Goal: Task Accomplishment & Management: Complete application form

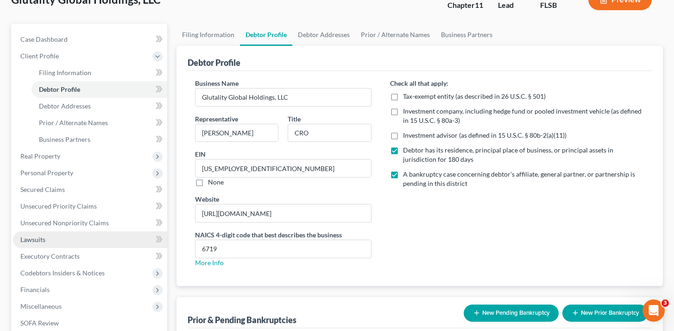
click at [88, 240] on link "Lawsuits" at bounding box center [90, 239] width 154 height 17
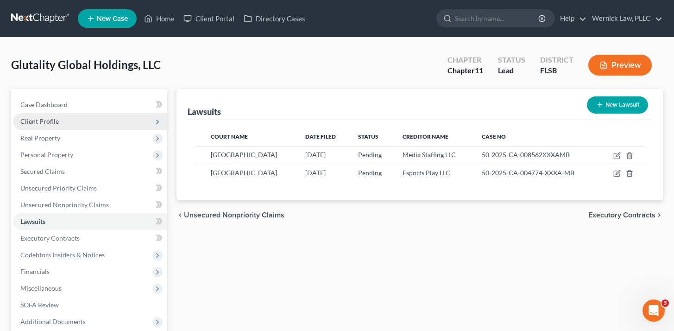
click at [92, 117] on span "Client Profile" at bounding box center [90, 121] width 154 height 17
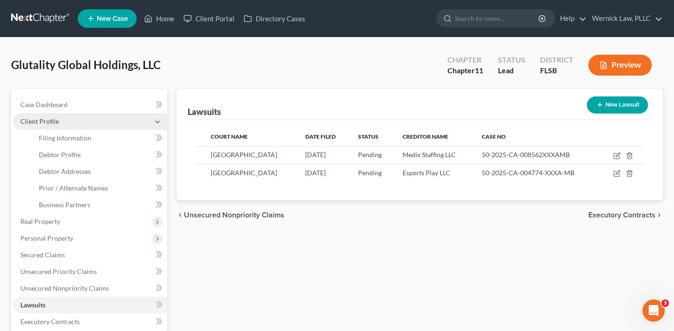
click at [100, 127] on span "Client Profile" at bounding box center [90, 121] width 154 height 17
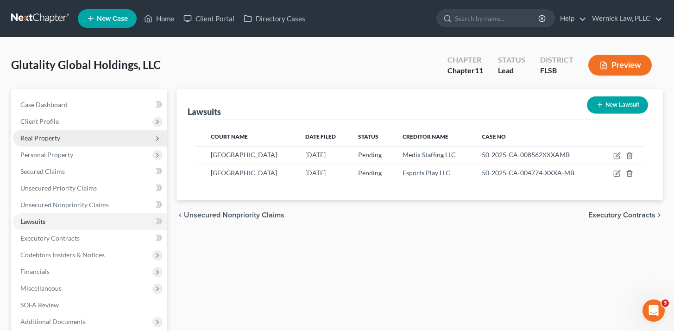
click at [100, 136] on span "Real Property" at bounding box center [90, 138] width 154 height 17
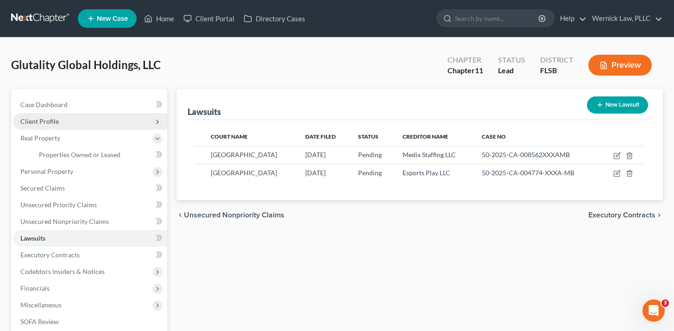
click at [95, 126] on span "Client Profile" at bounding box center [90, 121] width 154 height 17
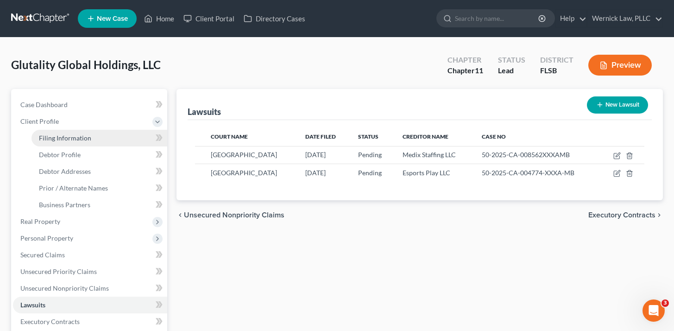
click at [96, 138] on link "Filing Information" at bounding box center [99, 138] width 136 height 17
select select "3"
select select "1"
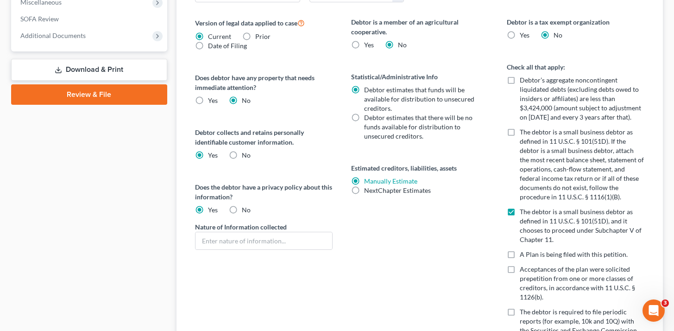
scroll to position [412, 0]
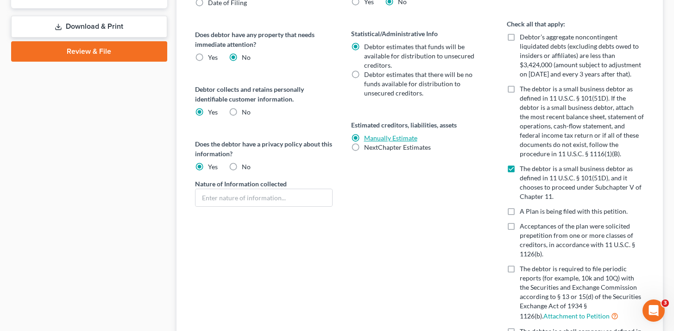
click at [397, 138] on link "Manually Estimate" at bounding box center [390, 138] width 53 height 8
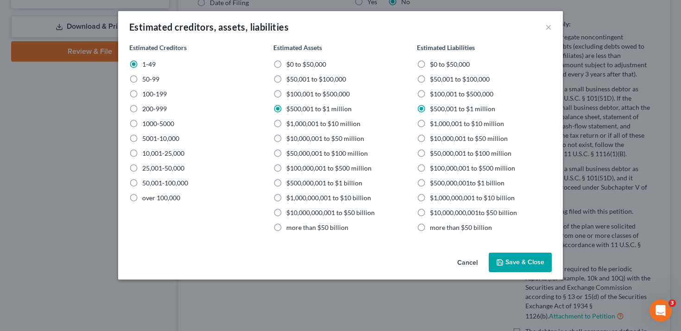
click at [286, 62] on label "$0 to $50,000" at bounding box center [306, 64] width 40 height 9
click at [290, 62] on input "$0 to $50,000" at bounding box center [293, 63] width 6 height 6
radio input "true"
radio input "false"
click at [512, 256] on button "Save & Close" at bounding box center [520, 261] width 63 height 19
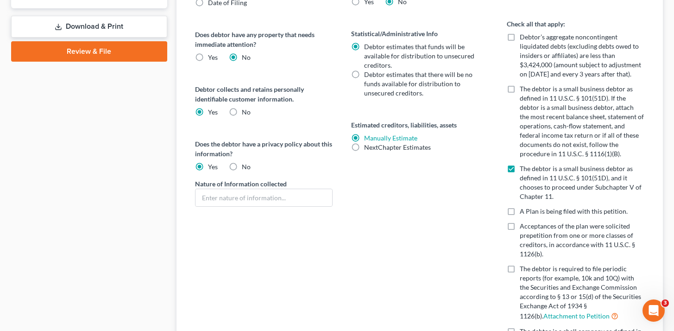
scroll to position [0, 0]
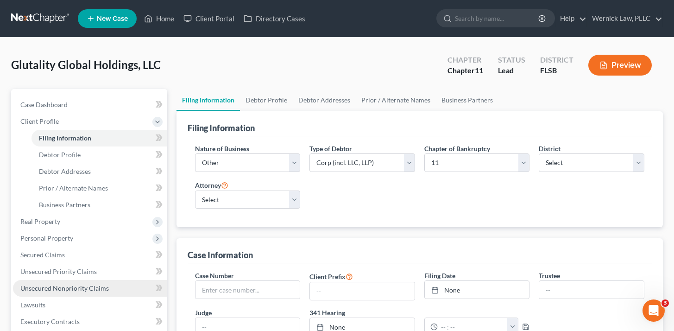
click at [97, 284] on span "Unsecured Nonpriority Claims" at bounding box center [64, 288] width 88 height 8
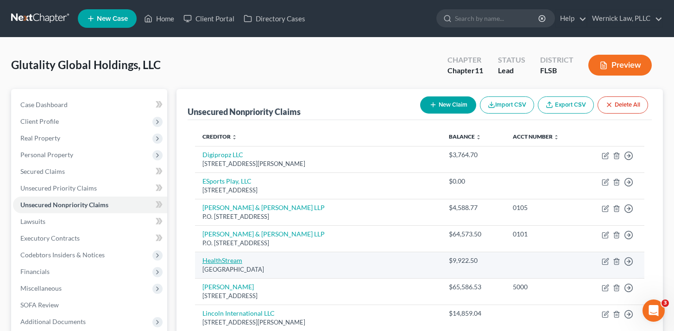
scroll to position [75, 0]
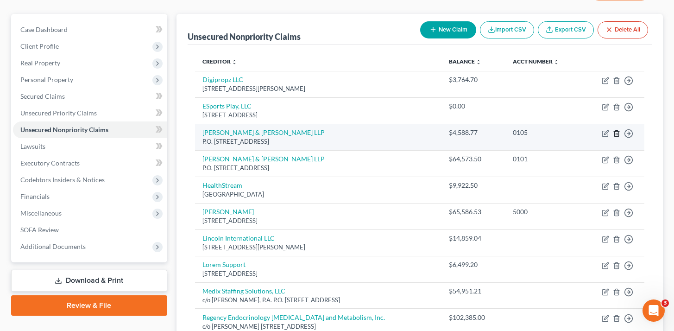
click at [618, 133] on icon "button" at bounding box center [616, 133] width 7 height 7
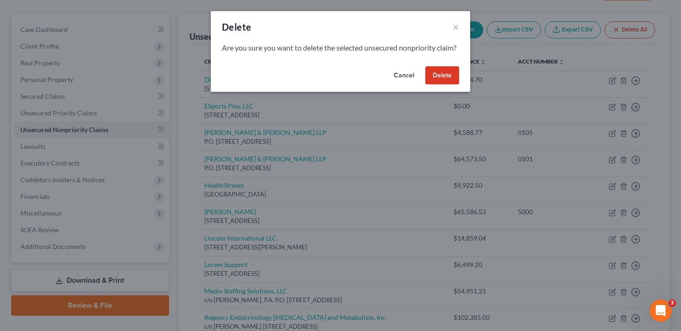
click at [436, 84] on button "Delete" at bounding box center [442, 75] width 34 height 19
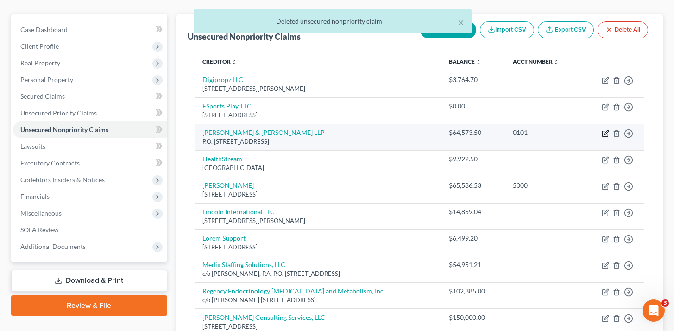
click at [604, 134] on icon "button" at bounding box center [605, 133] width 7 height 7
select select "9"
select select "14"
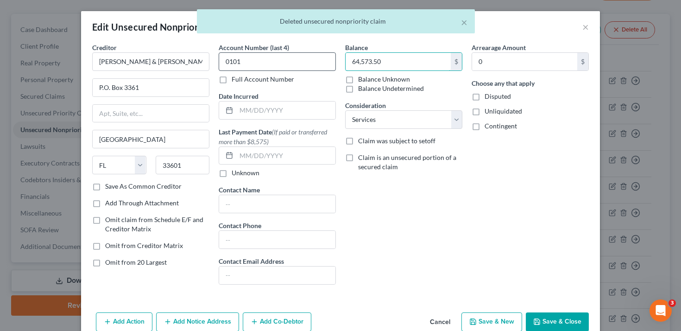
drag, startPoint x: 393, startPoint y: 67, endPoint x: 292, endPoint y: 59, distance: 101.3
click at [292, 59] on div "Creditor * [PERSON_NAME] & [PERSON_NAME] LLP P.O. [GEOGRAPHIC_DATA] [US_STATE] …" at bounding box center [341, 167] width 506 height 249
paste input "69,162.27"
paste input "text"
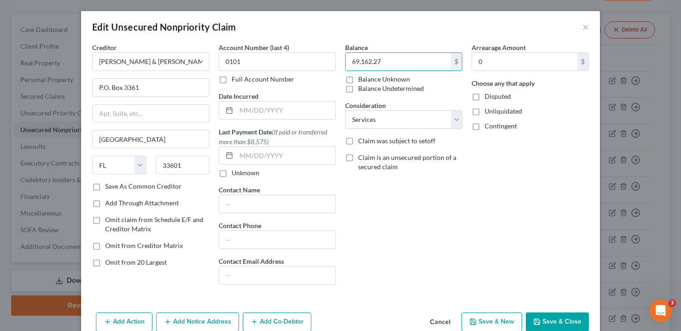
type input "69,162.27"
click at [539, 317] on button "Save & Close" at bounding box center [557, 321] width 63 height 19
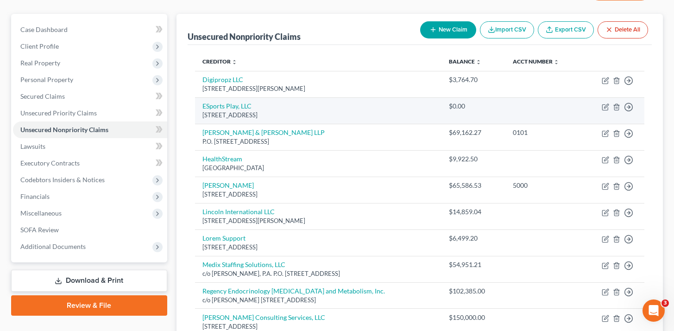
scroll to position [0, 0]
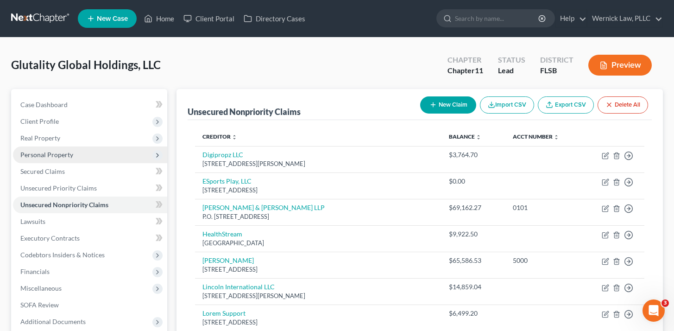
click at [58, 158] on span "Personal Property" at bounding box center [90, 154] width 154 height 17
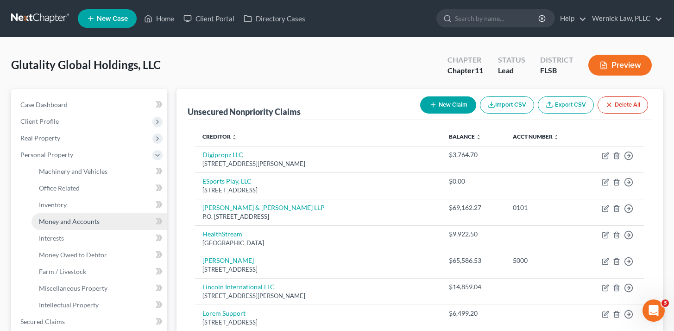
click at [88, 220] on span "Money and Accounts" at bounding box center [69, 221] width 61 height 8
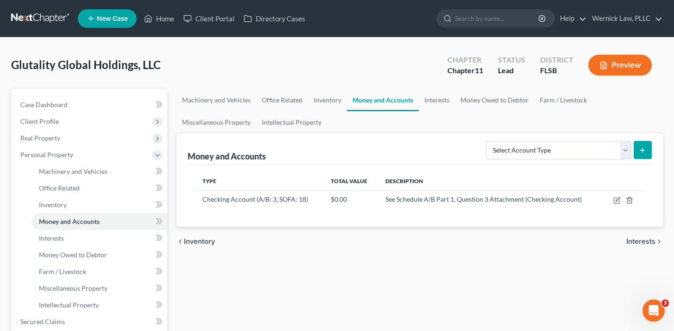
click at [557, 159] on div "Select Account Type Brokerage (A/B: 3, SOFA: 18) Cash on Hand (A/B: 2) Certific…" at bounding box center [566, 149] width 169 height 25
click at [554, 151] on select "Select Account Type Brokerage (A/B: 3, SOFA: 18) Cash on Hand (A/B: 2) Certific…" at bounding box center [558, 150] width 145 height 19
select select "checking"
click at [487, 141] on select "Select Account Type Brokerage (A/B: 3, SOFA: 18) Cash on Hand (A/B: 2) Certific…" at bounding box center [558, 150] width 145 height 19
click at [641, 152] on icon "submit" at bounding box center [642, 149] width 7 height 7
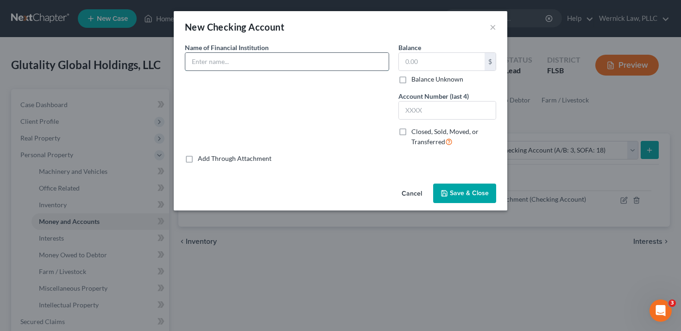
click at [368, 68] on input "text" at bounding box center [286, 62] width 203 height 18
type input "First Horizon"
click at [423, 109] on input "text" at bounding box center [447, 110] width 97 height 18
type input "4263"
click at [455, 131] on span "Closed, Sold, Moved, or Transferred" at bounding box center [444, 136] width 67 height 18
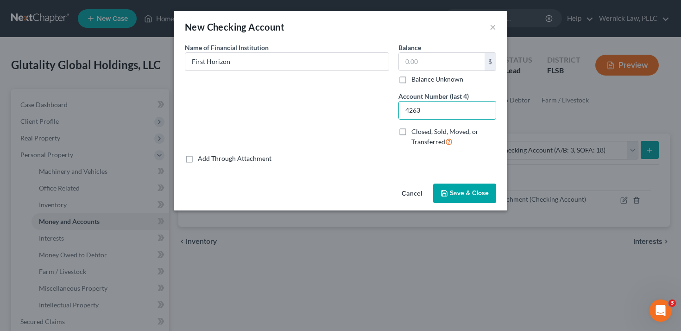
click at [421, 131] on input "Closed, Sold, Moved, or Transferred" at bounding box center [418, 130] width 6 height 6
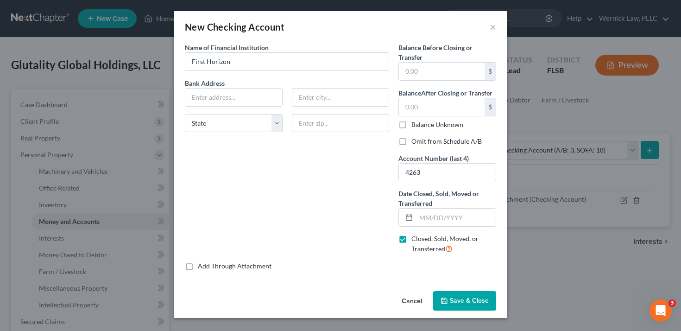
click at [437, 238] on span "Closed, Sold, Moved, or Transferred" at bounding box center [444, 243] width 67 height 18
click at [421, 238] on input "Closed, Sold, Moved, or Transferred" at bounding box center [418, 237] width 6 height 6
checkbox input "false"
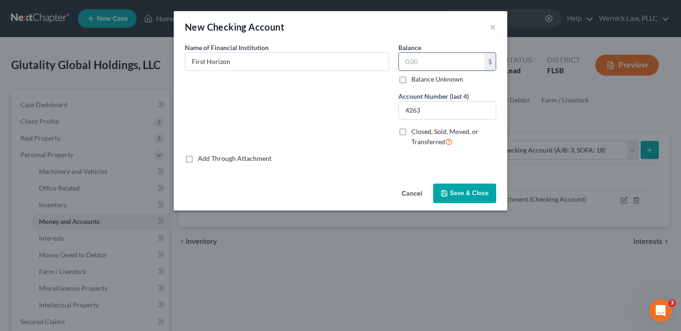
click at [436, 65] on input "text" at bounding box center [442, 62] width 86 height 18
click at [428, 75] on label "Balance Unknown" at bounding box center [437, 79] width 52 height 9
click at [421, 75] on input "Balance Unknown" at bounding box center [418, 78] width 6 height 6
checkbox input "true"
type input "0.00"
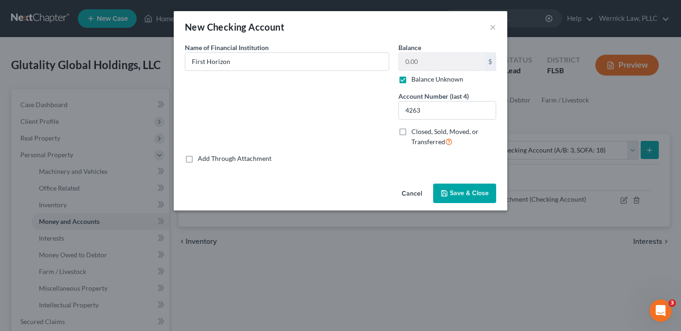
click at [464, 188] on button "Save & Close" at bounding box center [464, 192] width 63 height 19
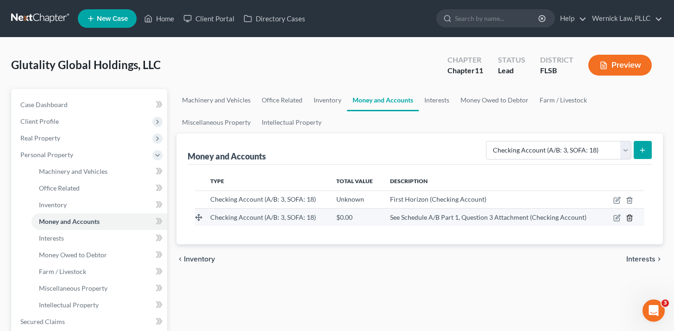
click at [630, 219] on icon "button" at bounding box center [629, 217] width 7 height 7
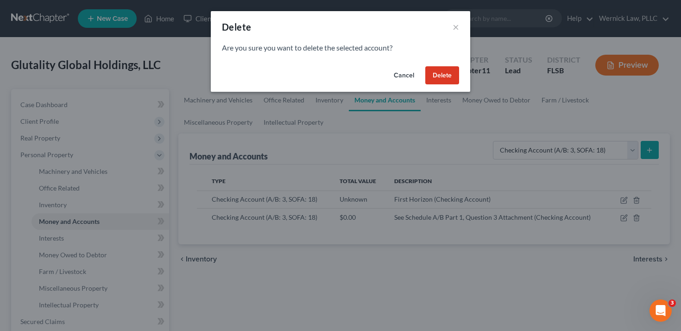
click at [450, 80] on button "Delete" at bounding box center [442, 75] width 34 height 19
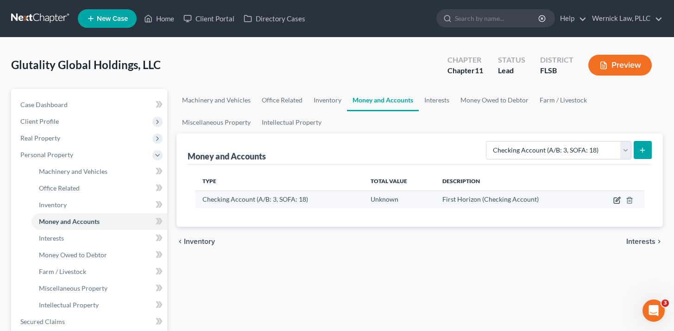
click at [616, 201] on icon "button" at bounding box center [616, 199] width 7 height 7
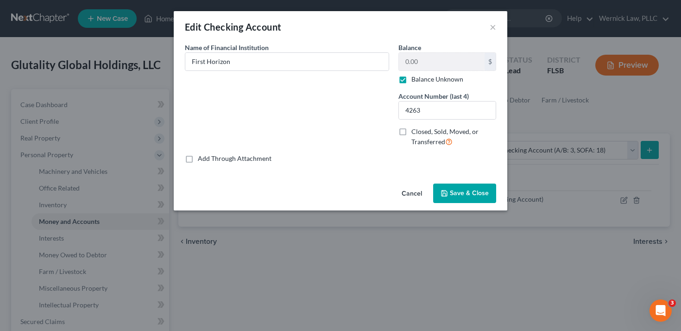
click at [430, 76] on label "Balance Unknown" at bounding box center [437, 79] width 52 height 9
click at [421, 76] on input "Balance Unknown" at bounding box center [418, 78] width 6 height 6
checkbox input "false"
click at [457, 188] on button "Save & Close" at bounding box center [464, 192] width 63 height 19
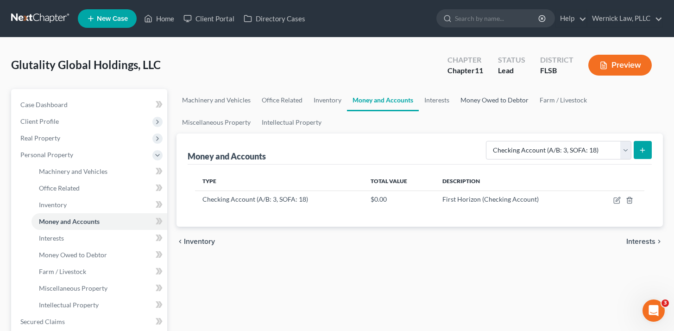
click at [480, 98] on link "Money Owed to Debtor" at bounding box center [494, 100] width 79 height 22
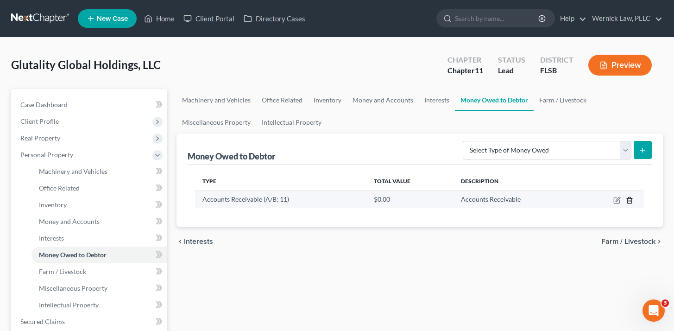
click at [633, 201] on icon "button" at bounding box center [629, 199] width 7 height 7
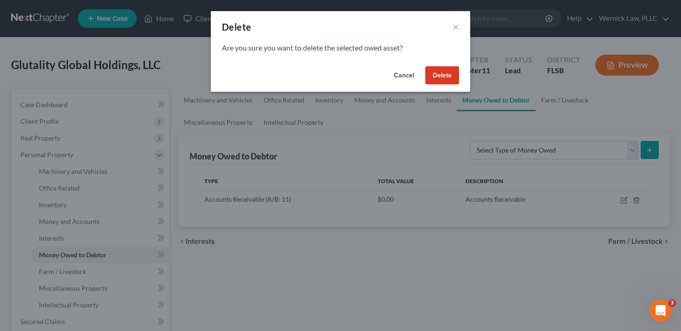
click at [436, 79] on button "Delete" at bounding box center [442, 75] width 34 height 19
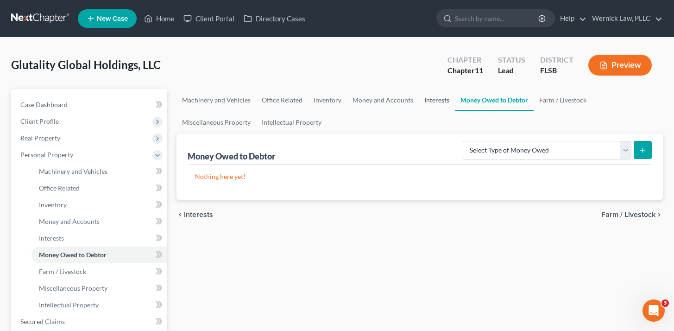
click at [424, 107] on link "Interests" at bounding box center [437, 100] width 36 height 22
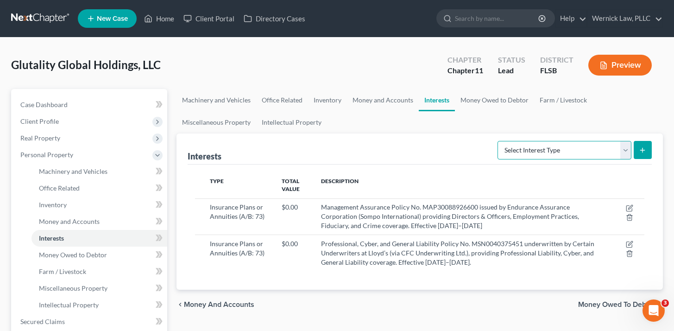
click at [556, 155] on select "Select Interest Type Bond (A/B: 16) Incorporated Business (A/B: 15) Insurance P…" at bounding box center [564, 150] width 134 height 19
click at [228, 126] on link "Miscellaneous Property" at bounding box center [216, 122] width 80 height 22
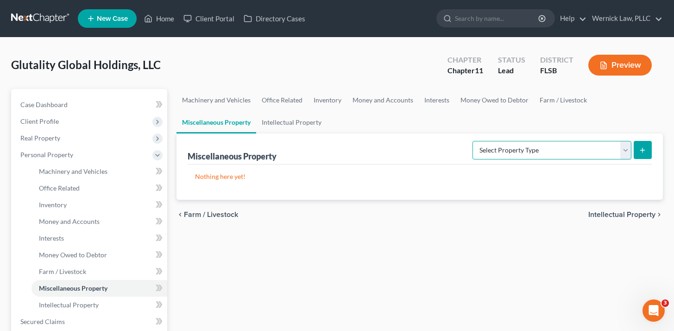
click at [517, 150] on select "Select Property Type Assigned for Creditor Benefit [DATE] (SOFA: 8) Assigned to…" at bounding box center [551, 150] width 159 height 19
click at [385, 113] on ul "Machinery and Vehicles Office Related Inventory Money and Accounts Interests Mo…" at bounding box center [419, 111] width 486 height 44
click at [429, 99] on link "Interests" at bounding box center [437, 100] width 36 height 22
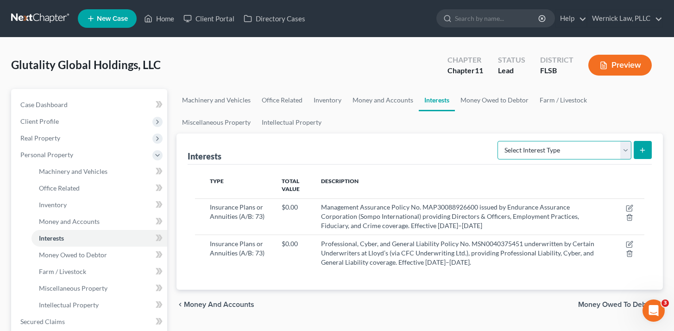
click at [510, 156] on select "Select Interest Type Bond (A/B: 16) Incorporated Business (A/B: 15) Insurance P…" at bounding box center [564, 150] width 134 height 19
click at [380, 93] on link "Money and Accounts" at bounding box center [383, 100] width 72 height 22
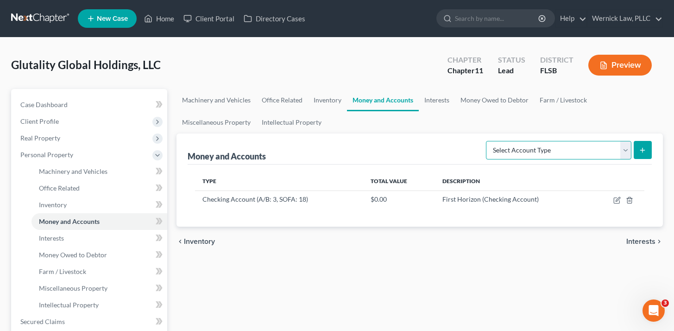
click at [531, 146] on select "Select Account Type Brokerage (A/B: 3, SOFA: 18) Cash on Hand (A/B: 2) Certific…" at bounding box center [558, 150] width 145 height 19
click at [455, 94] on link "Money Owed to Debtor" at bounding box center [494, 100] width 79 height 22
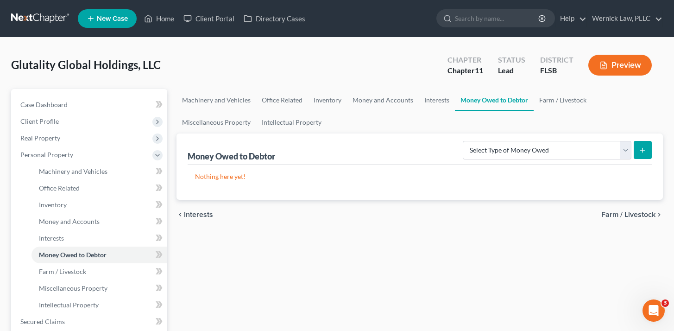
click at [524, 128] on ul "Machinery and Vehicles Office Related Inventory Money and Accounts Interests Mo…" at bounding box center [419, 111] width 486 height 44
click at [525, 144] on select "Select Type of Money Owed Accounts Receivable (A/B: 11) Causes of Action Agains…" at bounding box center [547, 150] width 169 height 19
click at [541, 102] on link "Farm / Livestock" at bounding box center [562, 100] width 58 height 22
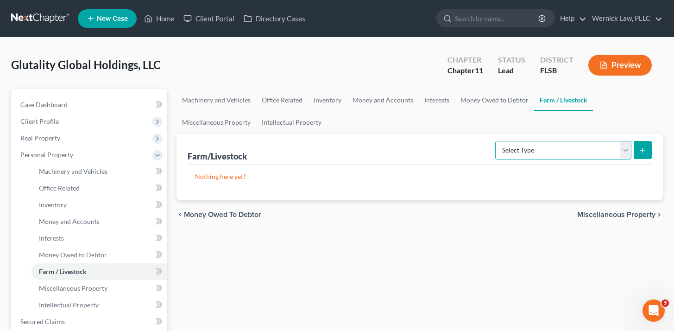
click at [540, 154] on select "Select Type Animals & Livestock (A/B: 29) Crops: Growing or Harvested (A/B: 28)…" at bounding box center [563, 150] width 136 height 19
click at [413, 100] on link "Money and Accounts" at bounding box center [383, 100] width 72 height 22
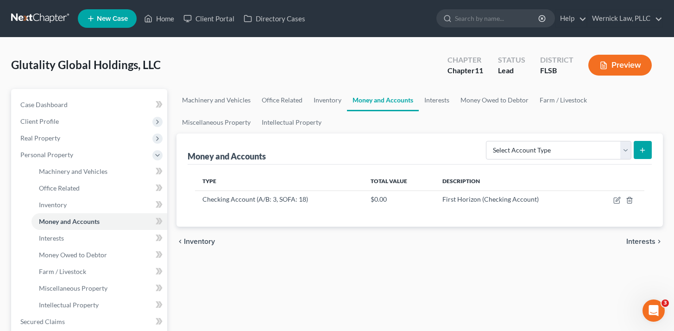
click at [498, 134] on div "Money and Accounts Select Account Type Brokerage (A/B: 3, SOFA: 18) Cash on Han…" at bounding box center [420, 148] width 464 height 31
click at [504, 141] on select "Select Account Type Brokerage (A/B: 3, SOFA: 18) Cash on Hand (A/B: 2) Certific…" at bounding box center [558, 150] width 145 height 19
select select "other_cash_equivalents"
click at [487, 141] on select "Select Account Type Brokerage (A/B: 3, SOFA: 18) Cash on Hand (A/B: 2) Certific…" at bounding box center [558, 150] width 145 height 19
click at [637, 154] on button "submit" at bounding box center [642, 150] width 18 height 18
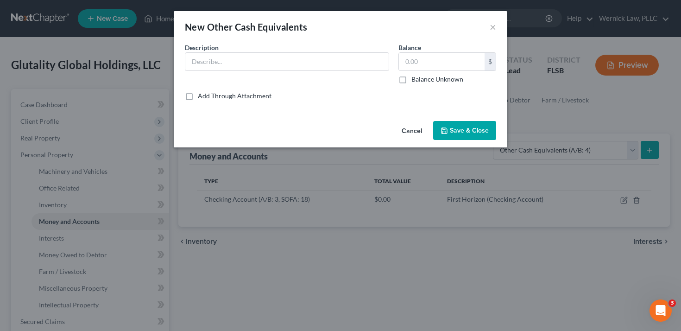
click at [416, 123] on button "Cancel" at bounding box center [411, 131] width 35 height 19
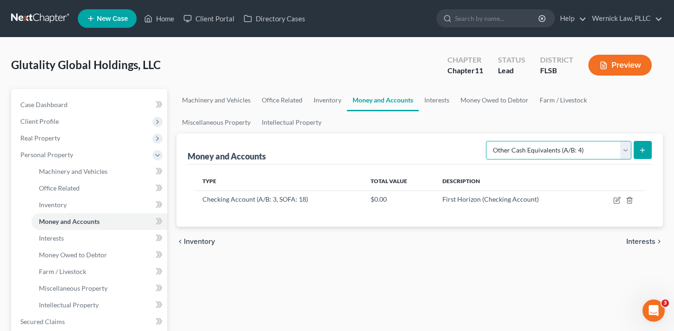
click at [553, 141] on select "Select Account Type Brokerage (A/B: 3, SOFA: 18) Cash on Hand (A/B: 2) Certific…" at bounding box center [558, 150] width 145 height 19
click at [312, 128] on link "Intellectual Property" at bounding box center [291, 122] width 71 height 22
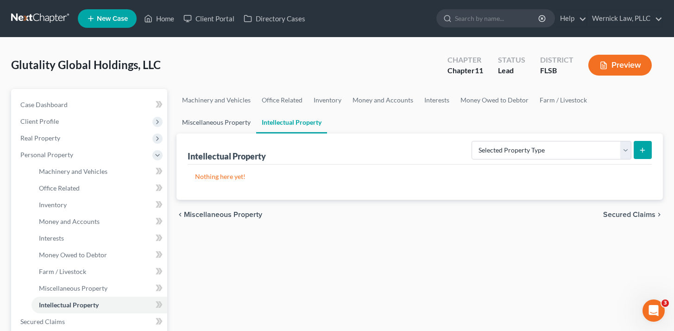
click at [225, 129] on link "Miscellaneous Property" at bounding box center [216, 122] width 80 height 22
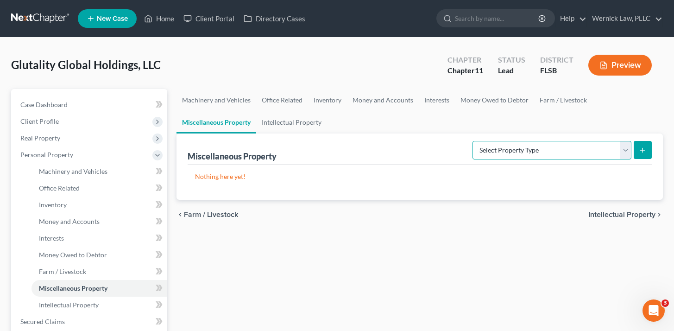
click at [555, 145] on select "Select Property Type Assigned for Creditor Benefit [DATE] (SOFA: 8) Assigned to…" at bounding box center [551, 150] width 159 height 19
click at [551, 105] on link "Farm / Livestock" at bounding box center [563, 100] width 58 height 22
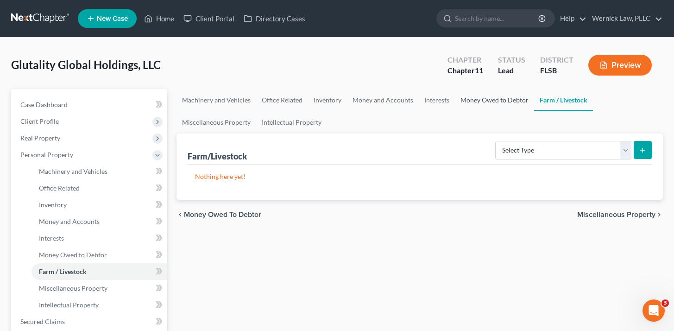
click at [489, 100] on link "Money Owed to Debtor" at bounding box center [494, 100] width 79 height 22
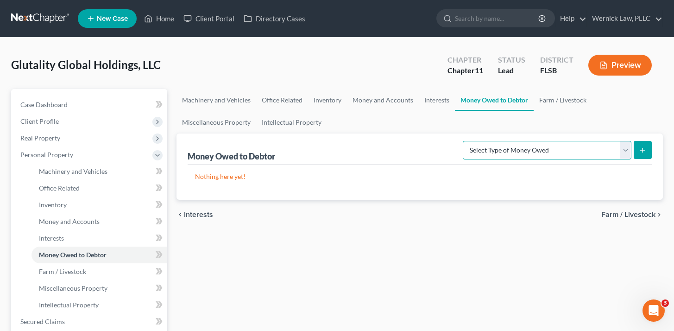
click at [532, 154] on select "Select Type of Money Owed Accounts Receivable (A/B: 11) Causes of Action Agains…" at bounding box center [547, 150] width 169 height 19
click at [340, 105] on link "Inventory" at bounding box center [327, 100] width 39 height 22
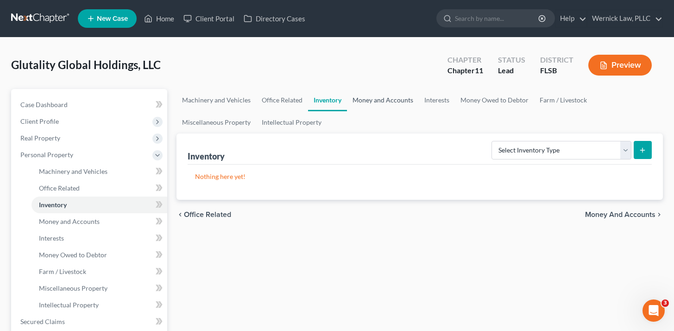
click at [369, 106] on link "Money and Accounts" at bounding box center [383, 100] width 72 height 22
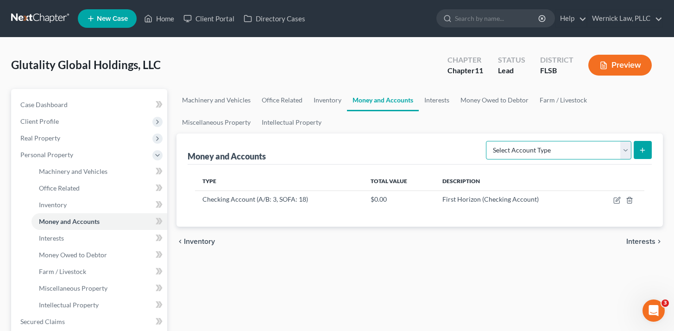
click at [519, 153] on select "Select Account Type Brokerage (A/B: 3, SOFA: 18) Cash on Hand (A/B: 2) Certific…" at bounding box center [558, 150] width 145 height 19
select select "other_cash_equivalents"
click at [487, 141] on select "Select Account Type Brokerage (A/B: 3, SOFA: 18) Cash on Hand (A/B: 2) Certific…" at bounding box center [558, 150] width 145 height 19
click at [638, 153] on button "submit" at bounding box center [642, 150] width 18 height 18
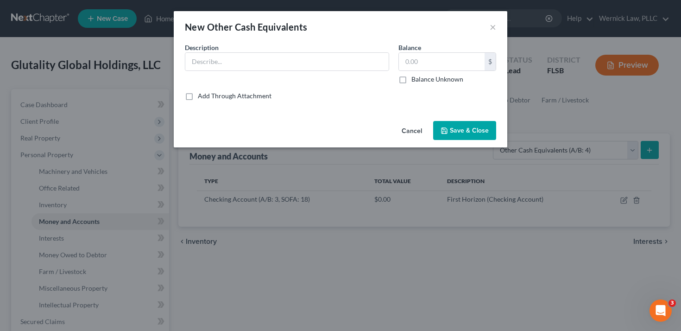
click at [408, 130] on button "Cancel" at bounding box center [411, 131] width 35 height 19
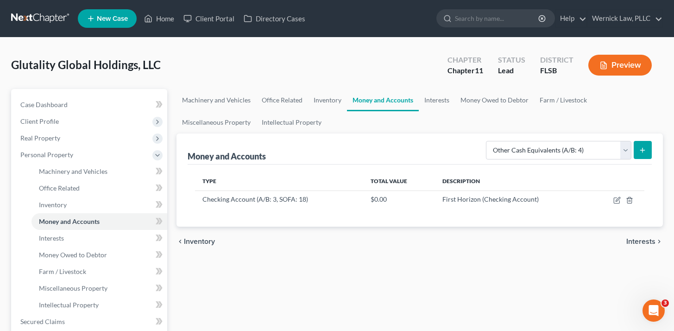
click at [610, 68] on button "Preview" at bounding box center [619, 65] width 63 height 21
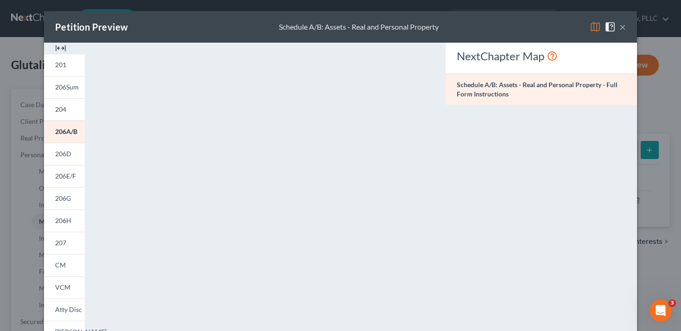
click at [621, 29] on button "×" at bounding box center [622, 26] width 6 height 11
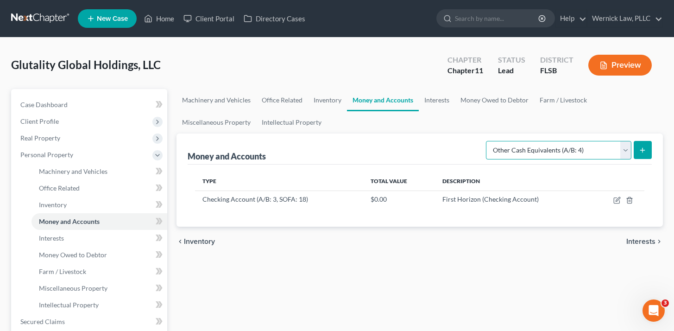
click at [547, 151] on select "Select Account Type Brokerage (A/B: 3, SOFA: 18) Cash on Hand (A/B: 2) Certific…" at bounding box center [558, 150] width 145 height 19
click at [429, 92] on link "Interests" at bounding box center [437, 100] width 36 height 22
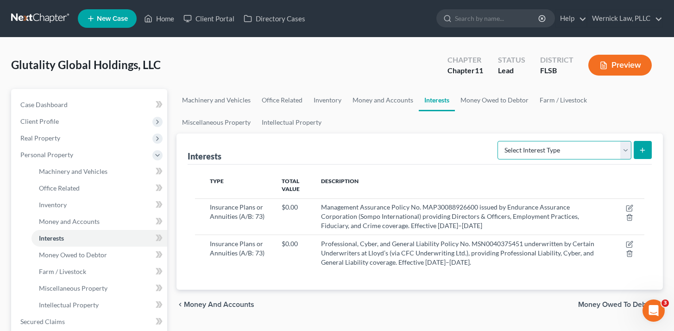
click at [509, 151] on select "Select Interest Type Bond (A/B: 16) Incorporated Business (A/B: 15) Insurance P…" at bounding box center [564, 150] width 134 height 19
click at [487, 102] on link "Money Owed to Debtor" at bounding box center [494, 100] width 79 height 22
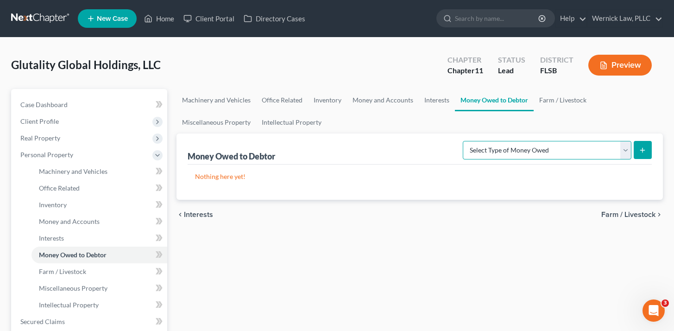
click at [529, 145] on select "Select Type of Money Owed Accounts Receivable (A/B: 11) Causes of Action Agains…" at bounding box center [547, 150] width 169 height 19
click at [414, 98] on link "Money and Accounts" at bounding box center [383, 100] width 72 height 22
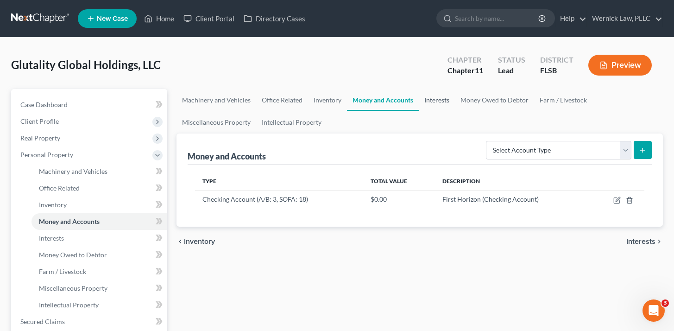
click at [430, 100] on link "Interests" at bounding box center [437, 100] width 36 height 22
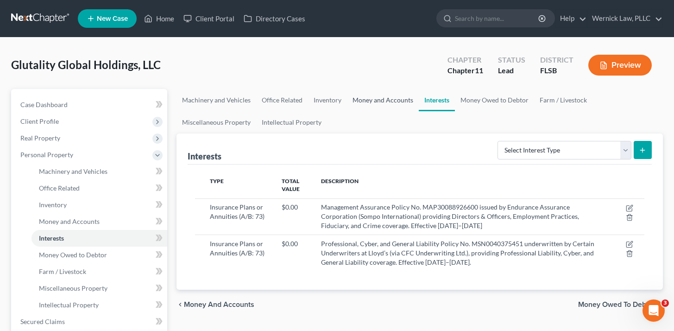
click at [388, 108] on link "Money and Accounts" at bounding box center [383, 100] width 72 height 22
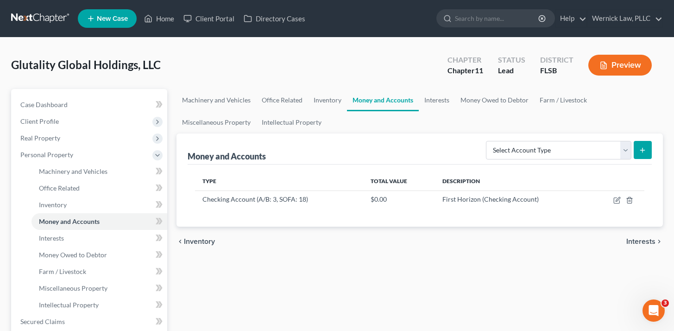
click at [584, 163] on div "Money and Accounts Select Account Type Brokerage (A/B: 3, SOFA: 18) Cash on Han…" at bounding box center [420, 148] width 464 height 31
click at [583, 160] on div "Select Account Type Brokerage (A/B: 3, SOFA: 18) Cash on Hand (A/B: 2) Certific…" at bounding box center [566, 149] width 169 height 25
click at [582, 157] on select "Select Account Type Brokerage (A/B: 3, SOFA: 18) Cash on Hand (A/B: 2) Certific…" at bounding box center [558, 150] width 145 height 19
click at [537, 148] on select "Select Account Type Brokerage (A/B: 3, SOFA: 18) Cash on Hand (A/B: 2) Certific…" at bounding box center [558, 150] width 145 height 19
click at [433, 100] on link "Interests" at bounding box center [437, 100] width 36 height 22
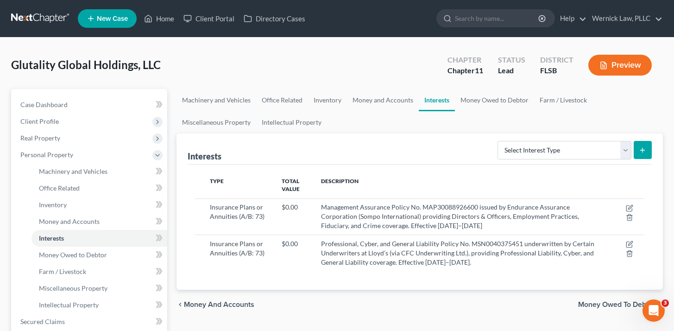
click at [513, 159] on div "Select Interest Type Bond (A/B: 16) Incorporated Business (A/B: 15) Insurance P…" at bounding box center [573, 149] width 158 height 25
click at [519, 155] on select "Select Interest Type Bond (A/B: 16) Incorporated Business (A/B: 15) Insurance P…" at bounding box center [564, 150] width 134 height 19
select select "joint_venture"
click at [499, 141] on select "Select Interest Type Bond (A/B: 16) Incorporated Business (A/B: 15) Insurance P…" at bounding box center [564, 150] width 134 height 19
click at [633, 161] on div "Select Interest Type Bond (A/B: 16) Incorporated Business (A/B: 15) Insurance P…" at bounding box center [573, 149] width 158 height 25
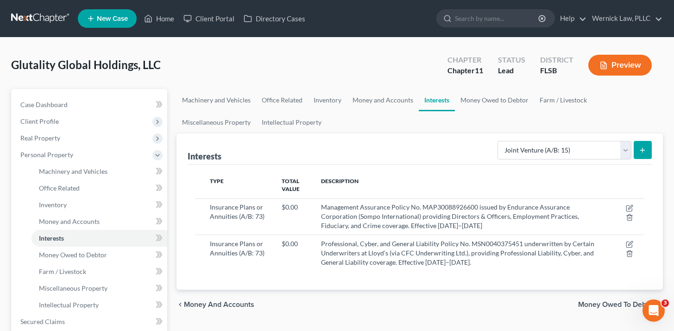
click at [633, 159] on div "Select Interest Type Bond (A/B: 16) Incorporated Business (A/B: 15) Insurance P…" at bounding box center [573, 149] width 158 height 25
click at [642, 152] on icon "submit" at bounding box center [642, 149] width 7 height 7
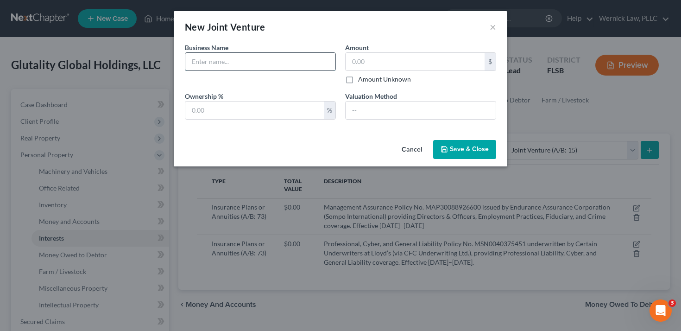
click at [222, 58] on input "text" at bounding box center [260, 62] width 150 height 18
paste input "[PERSON_NAME] Health LLC"
type input "[PERSON_NAME] Health LLC"
click at [435, 88] on div "Business Name * [PERSON_NAME] Health LLC Amount $ Amount Unknown" at bounding box center [340, 67] width 320 height 49
click at [267, 104] on input "text" at bounding box center [254, 110] width 138 height 18
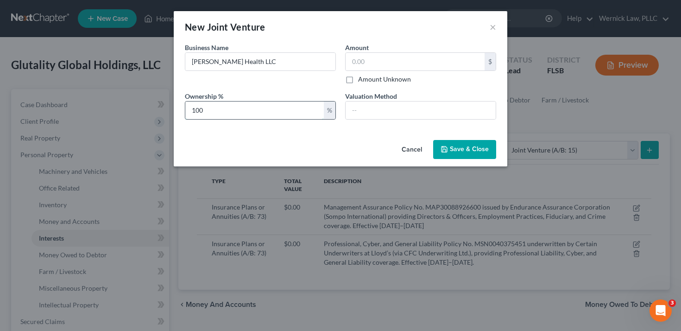
type input "100"
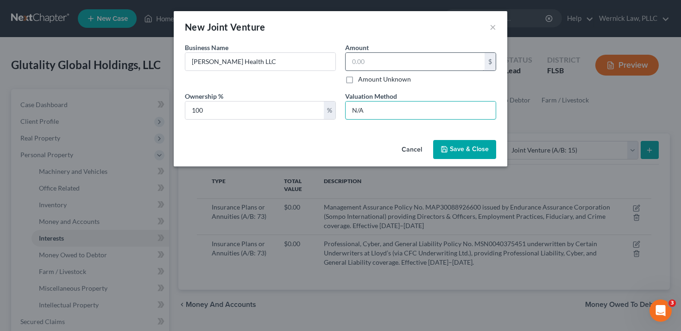
type input "N/A"
drag, startPoint x: 428, startPoint y: 59, endPoint x: 408, endPoint y: 78, distance: 27.5
click at [428, 59] on input "text" at bounding box center [414, 62] width 139 height 18
type input "0.00"
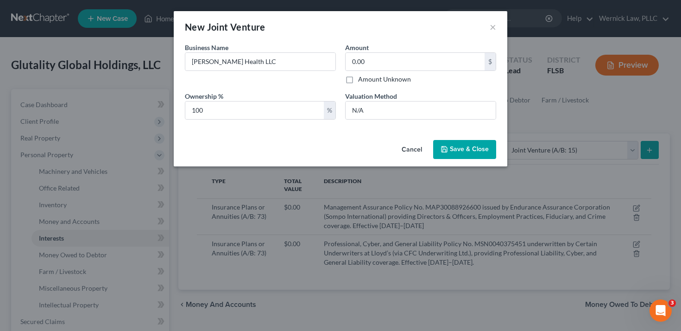
click at [365, 78] on label "Amount Unknown" at bounding box center [384, 79] width 53 height 9
click at [365, 78] on input "Amount Unknown" at bounding box center [365, 78] width 6 height 6
checkbox input "true"
click at [459, 151] on span "Save & Close" at bounding box center [469, 149] width 39 height 8
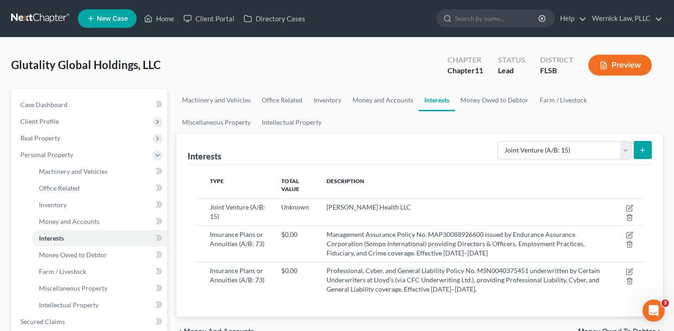
click at [647, 151] on button "submit" at bounding box center [642, 150] width 18 height 18
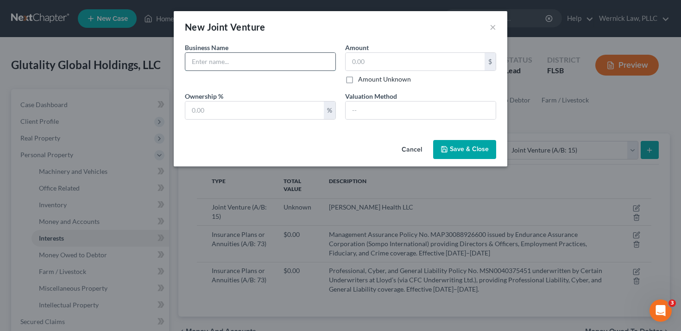
click at [291, 56] on input "text" at bounding box center [260, 62] width 150 height 18
paste input "Welco Track Services LLC"
type input "Welco Track Services LLC"
click at [211, 108] on input "text" at bounding box center [254, 110] width 138 height 18
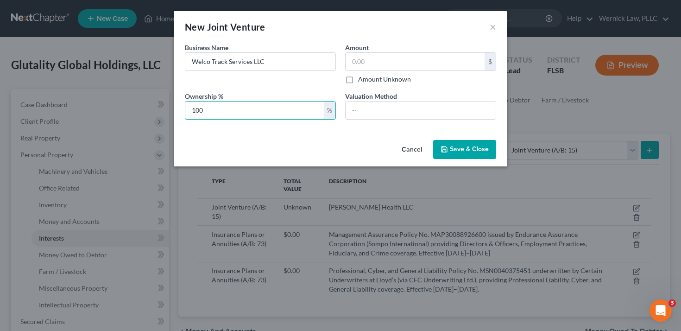
type input "100"
drag, startPoint x: 375, startPoint y: 79, endPoint x: 386, endPoint y: 86, distance: 12.7
click at [375, 79] on label "Amount Unknown" at bounding box center [384, 79] width 53 height 9
click at [368, 79] on input "Amount Unknown" at bounding box center [365, 78] width 6 height 6
checkbox input "true"
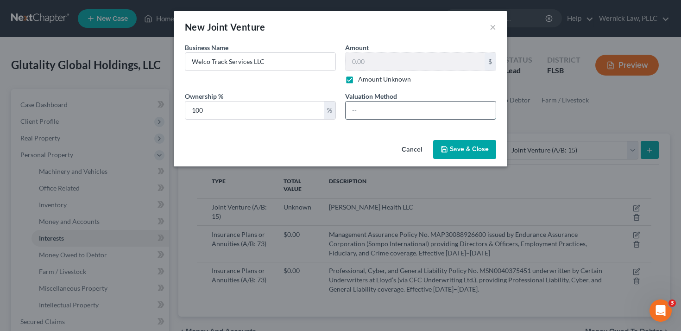
click at [383, 108] on input "text" at bounding box center [420, 110] width 150 height 18
type input "N/A"
click at [408, 132] on div "Business Name * Welco Track Services LLC Amount $ Amount Unknown Ownership % 10…" at bounding box center [340, 90] width 333 height 94
click at [460, 144] on button "Save & Close" at bounding box center [464, 149] width 63 height 19
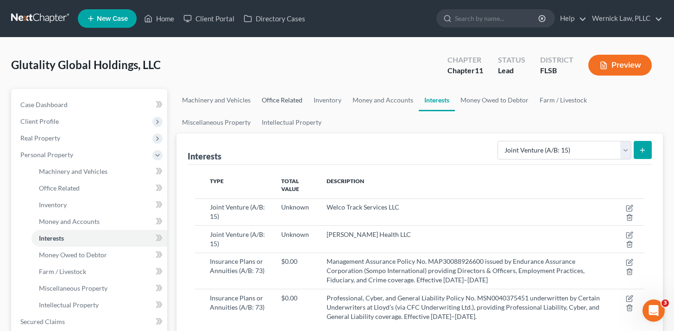
click at [293, 101] on link "Office Related" at bounding box center [282, 100] width 52 height 22
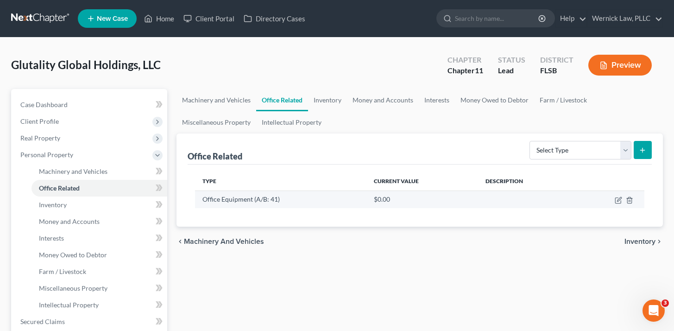
click at [627, 203] on td at bounding box center [609, 199] width 69 height 18
click at [628, 197] on icon "button" at bounding box center [629, 200] width 4 height 6
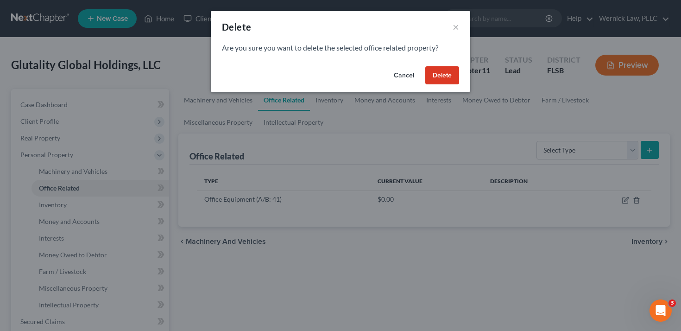
click at [450, 77] on button "Delete" at bounding box center [442, 75] width 34 height 19
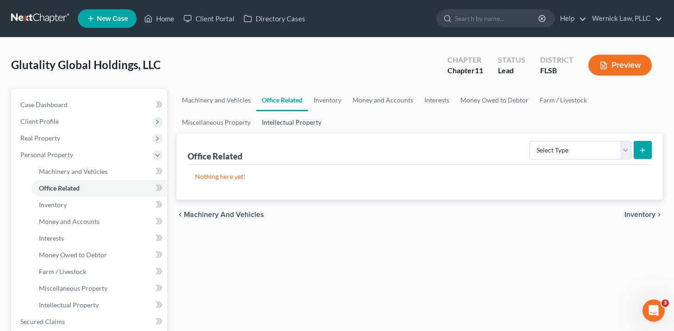
click at [308, 116] on link "Intellectual Property" at bounding box center [291, 122] width 71 height 22
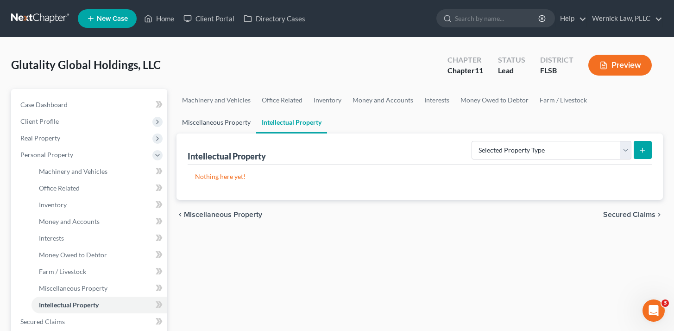
click at [236, 132] on link "Miscellaneous Property" at bounding box center [216, 122] width 80 height 22
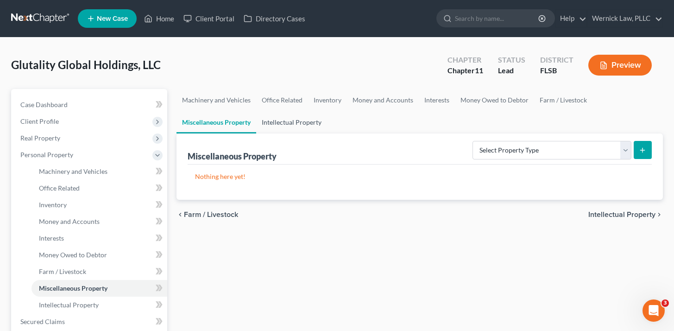
click at [288, 129] on link "Intellectual Property" at bounding box center [291, 122] width 71 height 22
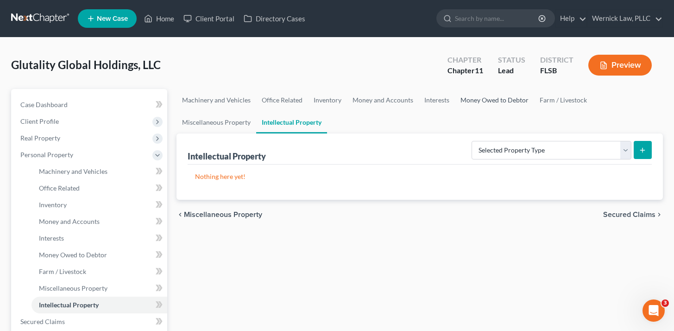
click at [460, 110] on link "Money Owed to Debtor" at bounding box center [494, 100] width 79 height 22
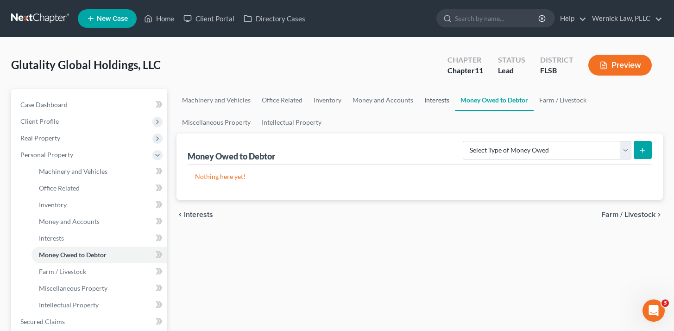
click at [442, 103] on link "Interests" at bounding box center [437, 100] width 36 height 22
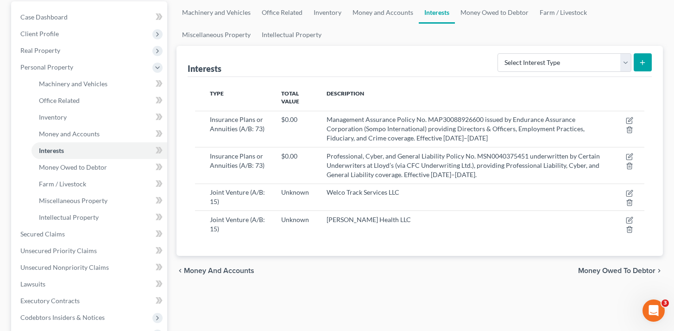
scroll to position [5, 0]
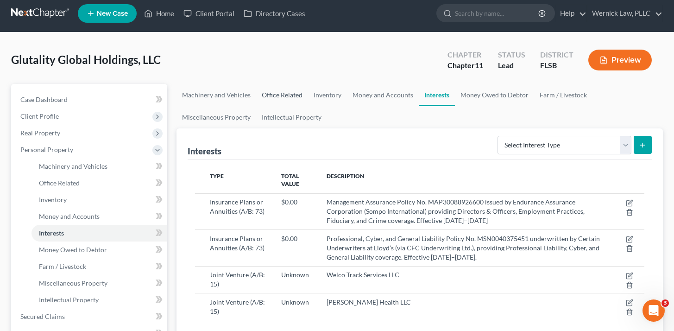
click at [269, 87] on link "Office Related" at bounding box center [282, 95] width 52 height 22
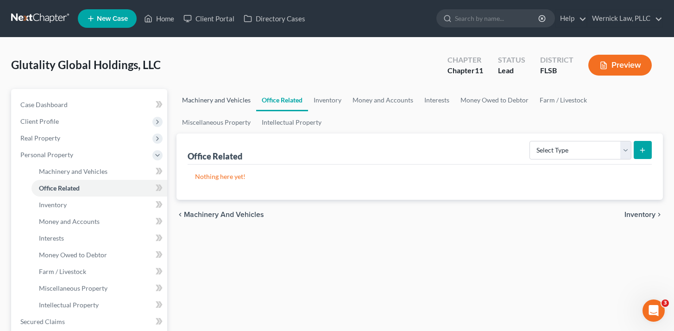
click at [220, 107] on link "Machinery and Vehicles" at bounding box center [216, 100] width 80 height 22
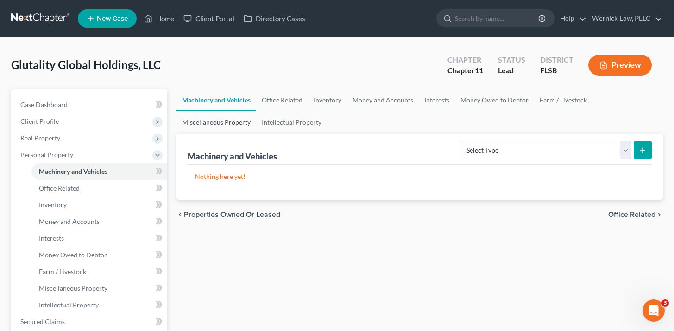
click at [253, 129] on link "Miscellaneous Property" at bounding box center [216, 122] width 80 height 22
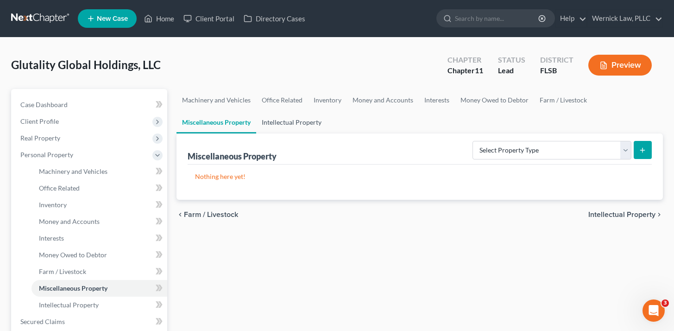
click at [300, 129] on link "Intellectual Property" at bounding box center [291, 122] width 71 height 22
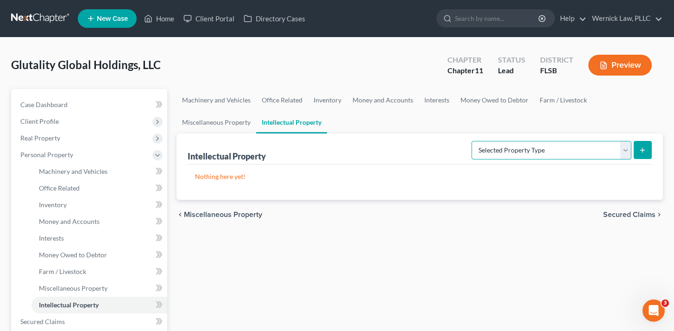
click at [630, 149] on select "Selected Property Type Customer Lists (A/B: 63) Goodwill (A/B: 65) Internet Dom…" at bounding box center [551, 150] width 160 height 19
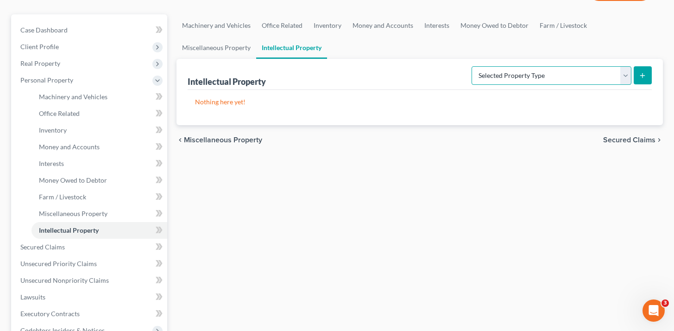
scroll to position [79, 0]
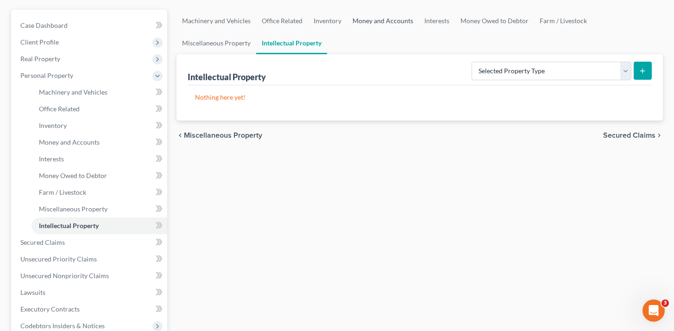
click at [398, 13] on link "Money and Accounts" at bounding box center [383, 21] width 72 height 22
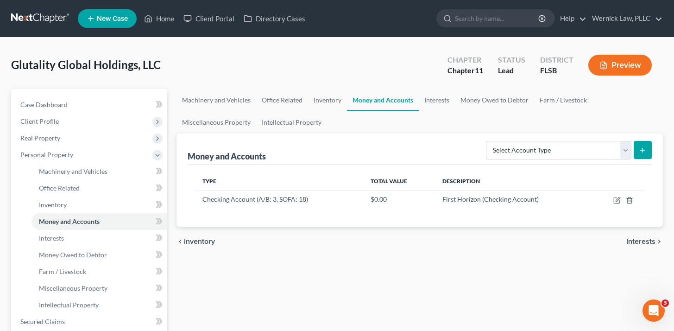
click at [514, 138] on div "Select Account Type Brokerage (A/B: 3, SOFA: 18) Cash on Hand (A/B: 2) Certific…" at bounding box center [566, 149] width 169 height 25
click at [514, 144] on select "Select Account Type Brokerage (A/B: 3, SOFA: 18) Cash on Hand (A/B: 2) Certific…" at bounding box center [558, 150] width 145 height 19
click at [439, 98] on link "Interests" at bounding box center [437, 100] width 36 height 22
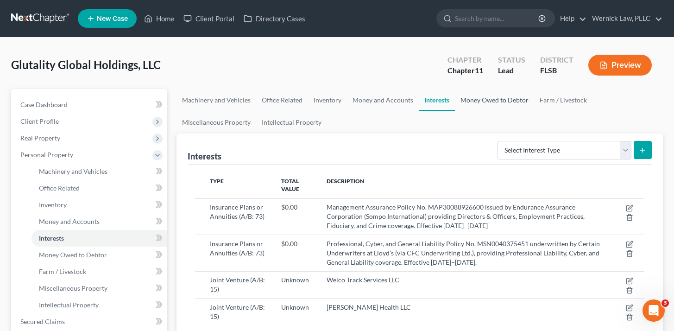
click at [478, 100] on link "Money Owed to Debtor" at bounding box center [494, 100] width 79 height 22
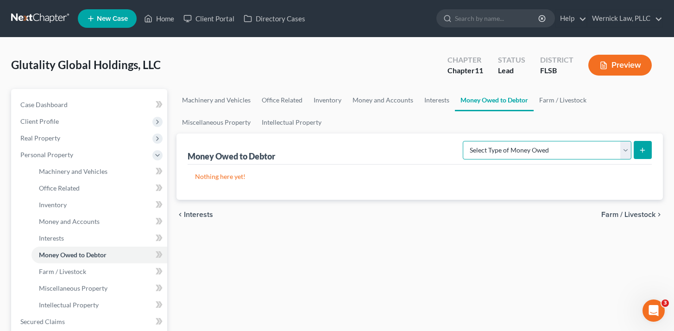
click at [523, 141] on select "Select Type of Money Owed Accounts Receivable (A/B: 11) Causes of Action Agains…" at bounding box center [547, 150] width 169 height 19
select select "notes_receivable"
click at [464, 141] on select "Select Type of Money Owed Accounts Receivable (A/B: 11) Causes of Action Agains…" at bounding box center [547, 150] width 169 height 19
click at [429, 288] on div "Machinery and Vehicles Office Related Inventory Money and Accounts Interests Mo…" at bounding box center [419, 315] width 495 height 452
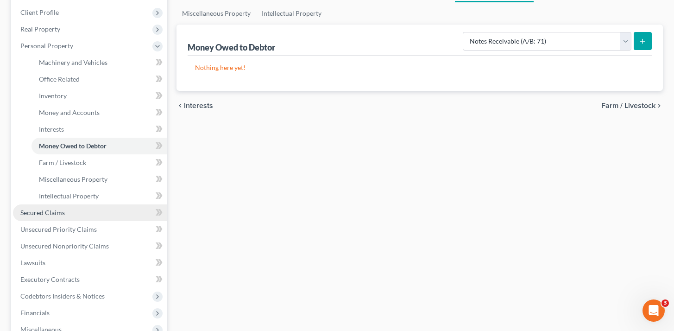
click at [76, 219] on link "Secured Claims" at bounding box center [90, 212] width 154 height 17
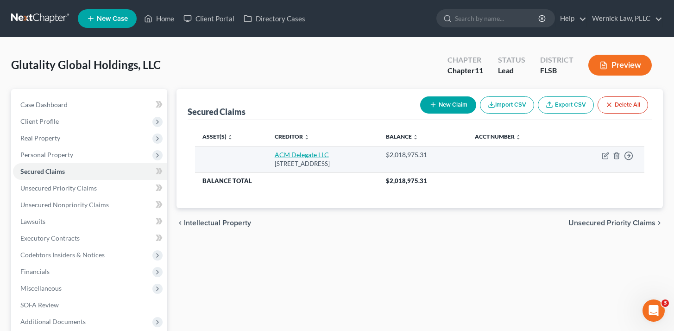
click at [276, 158] on link "ACM Delegate LLC" at bounding box center [302, 155] width 54 height 8
select select "7"
select select "0"
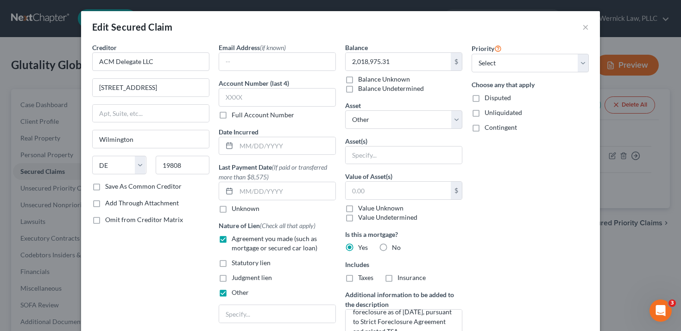
scroll to position [56, 0]
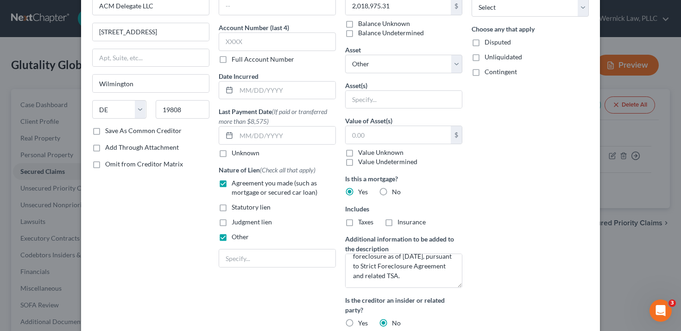
click at [232, 185] on label "Agreement you made (such as mortgage or secured car loan)" at bounding box center [284, 187] width 104 height 19
click at [235, 184] on input "Agreement you made (such as mortgage or secured car loan)" at bounding box center [238, 181] width 6 height 6
checkbox input "false"
click at [234, 254] on input "text" at bounding box center [277, 258] width 116 height 18
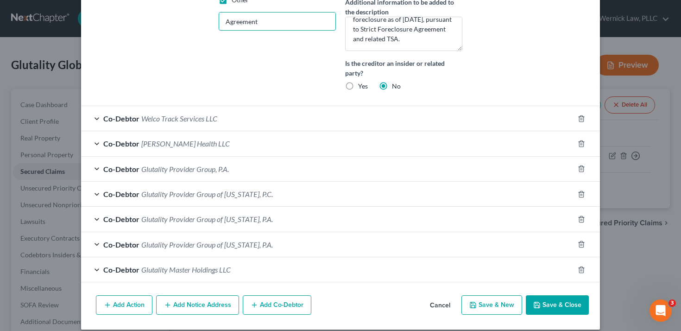
type input "Agreement"
click at [536, 309] on button "Save & Close" at bounding box center [557, 304] width 63 height 19
select select
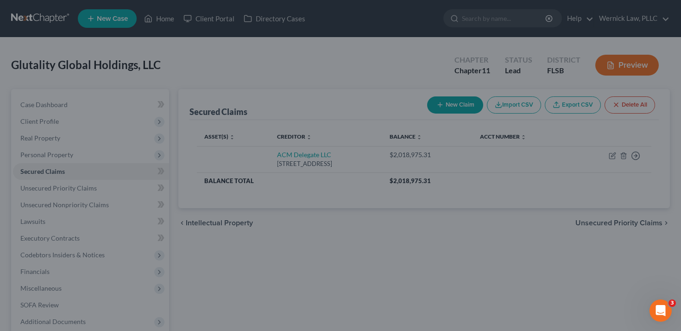
scroll to position [242, 0]
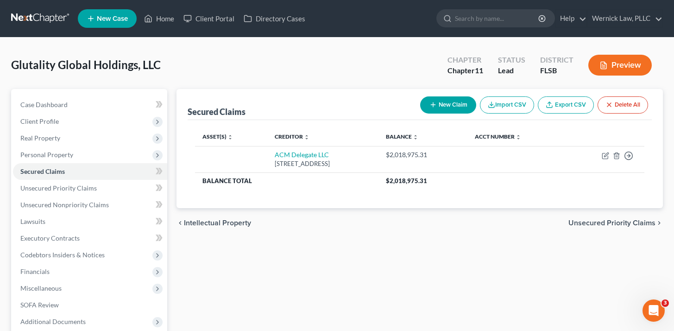
click at [616, 65] on button "Preview" at bounding box center [619, 65] width 63 height 21
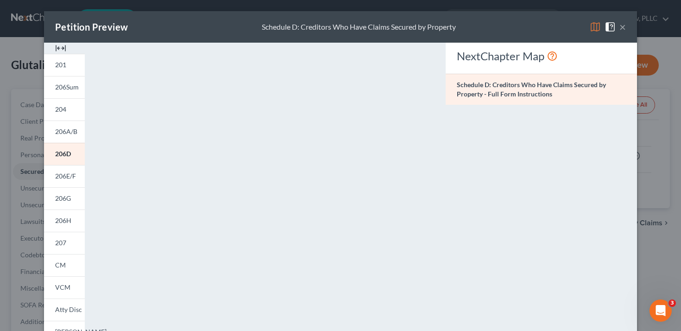
click at [619, 26] on button "×" at bounding box center [622, 26] width 6 height 11
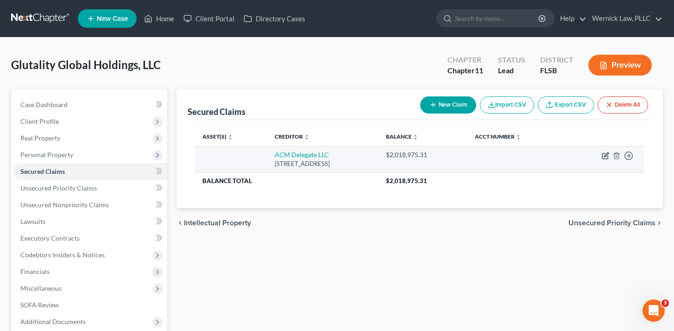
click at [603, 157] on icon "button" at bounding box center [605, 155] width 7 height 7
select select "7"
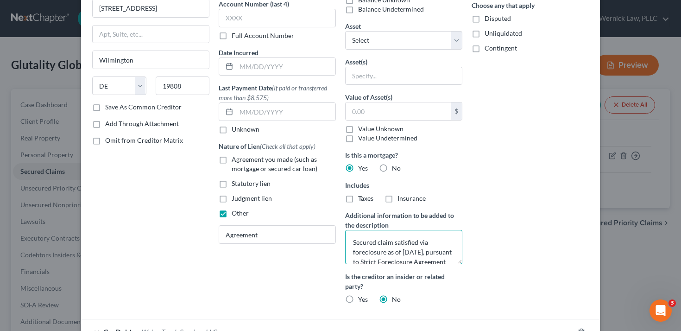
scroll to position [19, 0]
drag, startPoint x: 350, startPoint y: 240, endPoint x: 450, endPoint y: 293, distance: 113.1
click at [450, 293] on div "Balance 2,018,975.31 $ Balance Unknown Balance Undetermined 2,018,975.31 $ Bala…" at bounding box center [403, 137] width 126 height 348
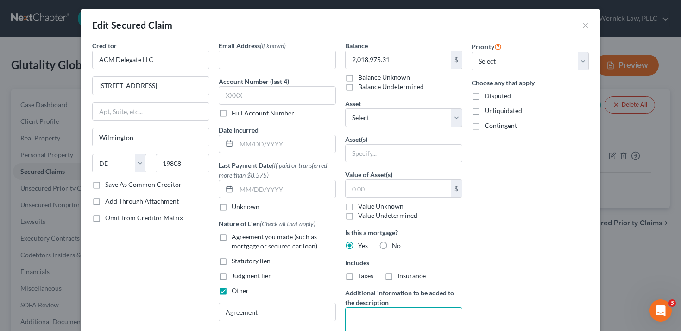
scroll to position [54, 0]
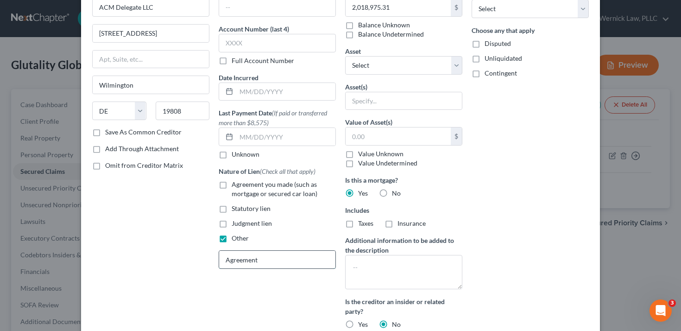
click at [243, 265] on input "Agreement" at bounding box center [277, 260] width 116 height 18
click at [220, 260] on input "Agreement" at bounding box center [277, 260] width 116 height 18
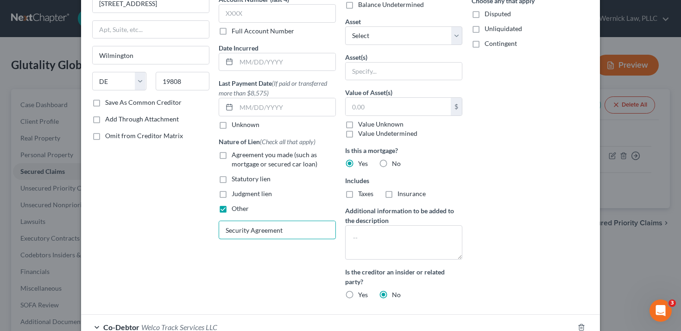
scroll to position [91, 0]
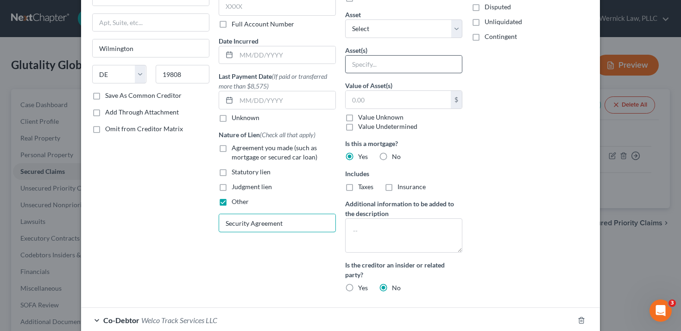
type input "Security Agreement"
click at [391, 57] on input "text" at bounding box center [403, 65] width 116 height 18
click at [509, 169] on div "Priority Select 1st 2nd 3rd 4th 5th 6th 7th 8th 9th 10th 11th 12th 13th 14th 15…" at bounding box center [530, 126] width 126 height 348
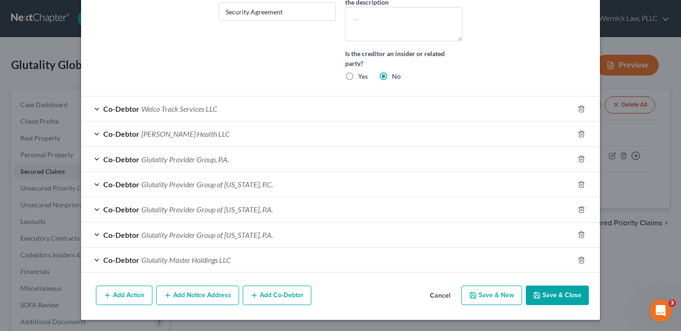
click at [550, 294] on button "Save & Close" at bounding box center [557, 294] width 63 height 19
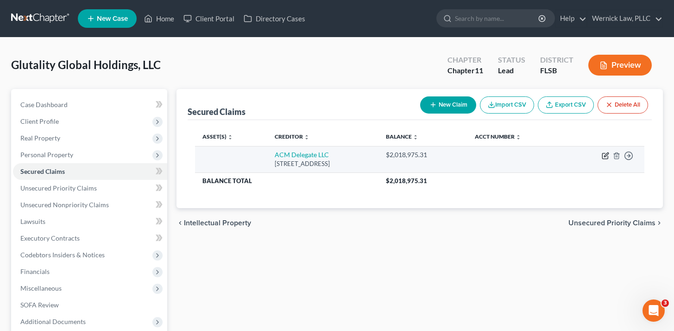
click at [603, 156] on icon "button" at bounding box center [605, 155] width 7 height 7
select select "7"
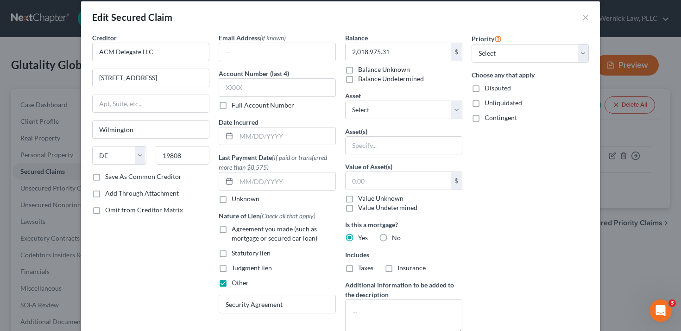
scroll to position [9, 0]
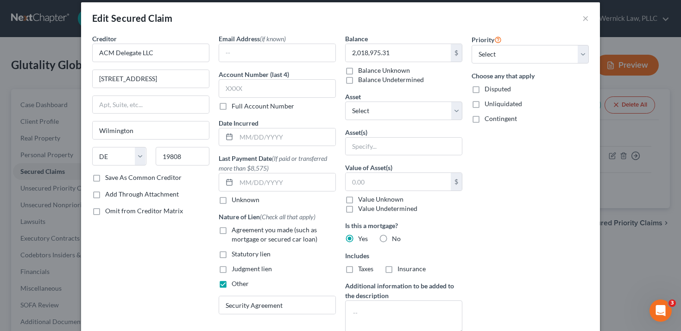
click at [502, 105] on span "Unliquidated" at bounding box center [503, 104] width 38 height 8
click at [494, 105] on input "Unliquidated" at bounding box center [491, 102] width 6 height 6
checkbox input "true"
click at [498, 88] on span "Disputed" at bounding box center [497, 89] width 26 height 8
click at [494, 88] on input "Disputed" at bounding box center [491, 87] width 6 height 6
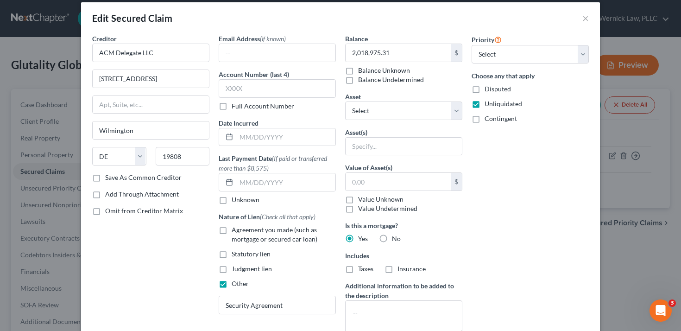
checkbox input "true"
click at [498, 121] on span "Contingent" at bounding box center [500, 118] width 32 height 8
click at [494, 120] on input "Contingent" at bounding box center [491, 117] width 6 height 6
checkbox input "true"
click at [495, 90] on span "Disputed" at bounding box center [497, 89] width 26 height 8
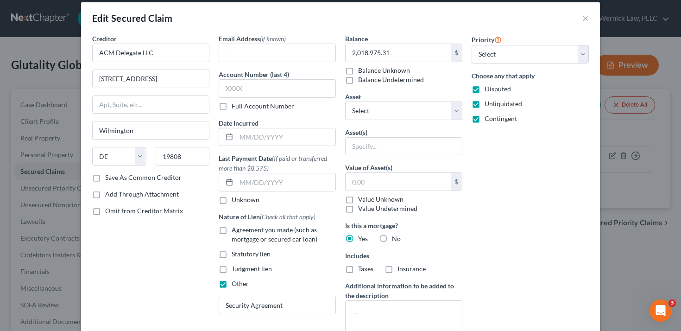
click at [494, 90] on input "Disputed" at bounding box center [491, 87] width 6 height 6
checkbox input "false"
click at [495, 102] on span "Unliquidated" at bounding box center [503, 104] width 38 height 8
click at [494, 102] on input "Unliquidated" at bounding box center [491, 102] width 6 height 6
checkbox input "false"
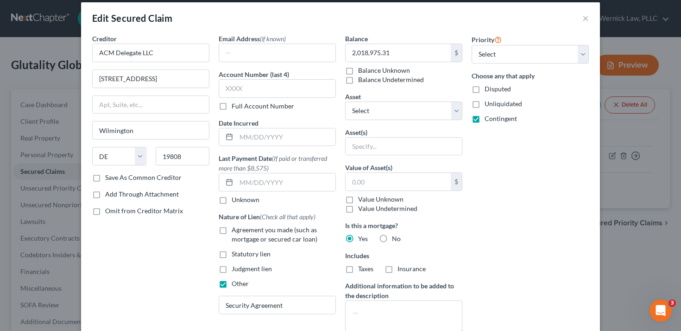
click at [495, 119] on span "Contingent" at bounding box center [500, 118] width 32 height 8
click at [494, 119] on input "Contingent" at bounding box center [491, 117] width 6 height 6
checkbox input "false"
click at [430, 103] on select "Select Other Multiple Assets Management Assurance Policy No. MAP30088926600 iss…" at bounding box center [403, 110] width 117 height 19
click at [440, 148] on input "text" at bounding box center [403, 147] width 116 height 18
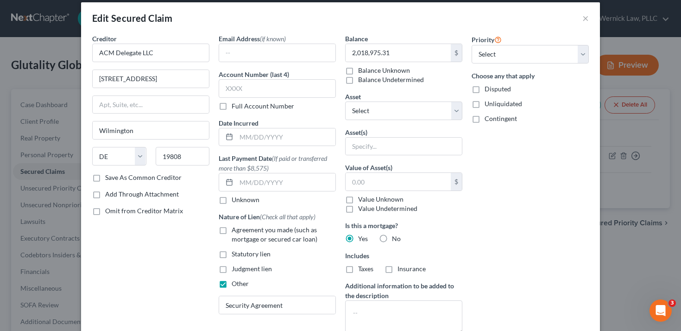
click at [484, 210] on div "Priority Select 1st 2nd 3rd 4th 5th 6th 7th 8th 9th 10th 11th 12th 13th 14th 15…" at bounding box center [530, 208] width 126 height 348
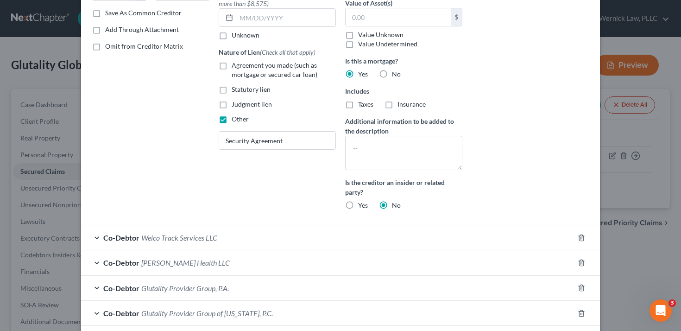
scroll to position [185, 0]
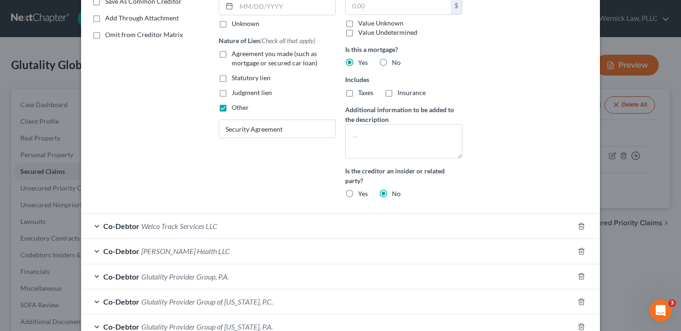
click at [358, 196] on span "Yes" at bounding box center [363, 193] width 10 height 8
click at [362, 195] on input "Yes" at bounding box center [365, 192] width 6 height 6
radio input "true"
click at [392, 194] on label "No" at bounding box center [396, 193] width 9 height 9
click at [395, 194] on input "No" at bounding box center [398, 192] width 6 height 6
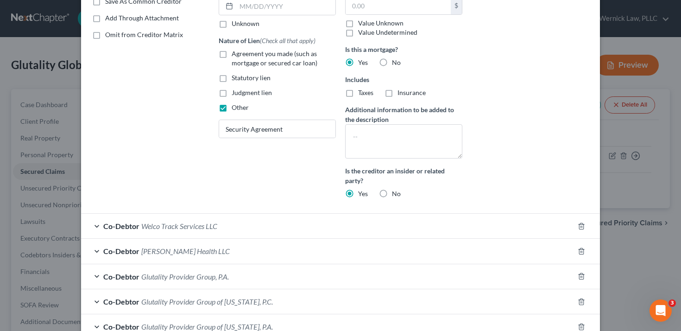
radio input "true"
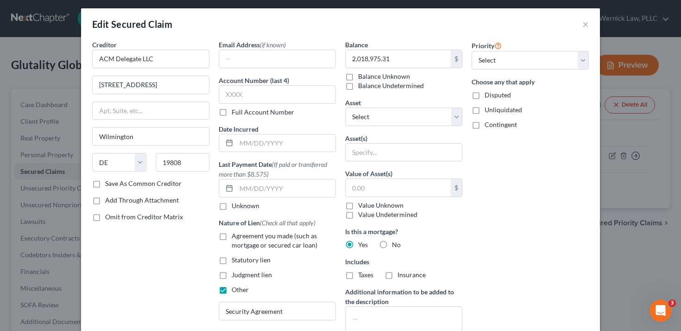
scroll to position [2, 0]
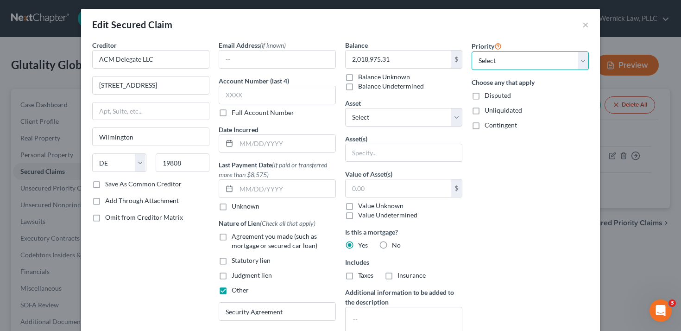
click at [521, 64] on select "Select 1st 2nd 3rd 4th 5th 6th 7th 8th 9th 10th 11th 12th 13th 14th 15th 16th 1…" at bounding box center [529, 60] width 117 height 19
select select "0"
click at [471, 51] on select "Select 1st 2nd 3rd 4th 5th 6th 7th 8th 9th 10th 11th 12th 13th 14th 15th 16th 1…" at bounding box center [529, 60] width 117 height 19
click at [505, 60] on select "Select 1st 2nd 3rd 4th 5th 6th 7th 8th 9th 10th 11th 12th 13th 14th 15th 16th 1…" at bounding box center [529, 60] width 117 height 19
select select
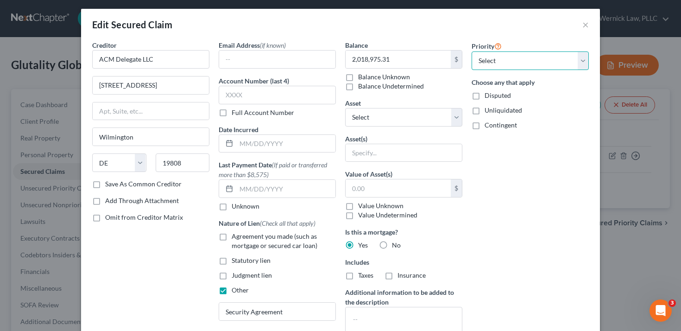
click at [471, 51] on select "Select 1st 2nd 3rd 4th 5th 6th 7th 8th 9th 10th 11th 12th 13th 14th 15th 16th 1…" at bounding box center [529, 60] width 117 height 19
click at [506, 207] on div "Priority Select 1st 2nd 3rd 4th 5th 6th 7th 8th 9th 10th 11th 12th 13th 14th 15…" at bounding box center [530, 214] width 126 height 348
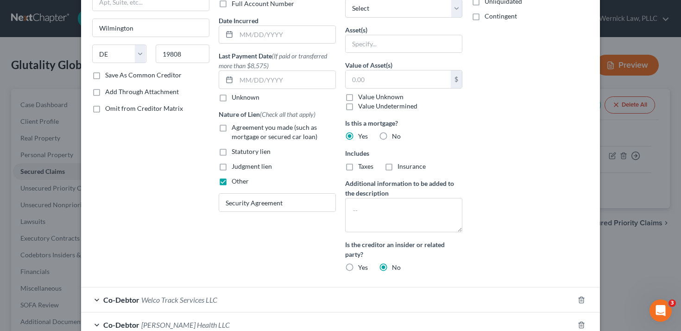
scroll to position [111, 0]
click at [392, 137] on label "No" at bounding box center [396, 136] width 9 height 9
click at [395, 137] on input "No" at bounding box center [398, 135] width 6 height 6
radio input "true"
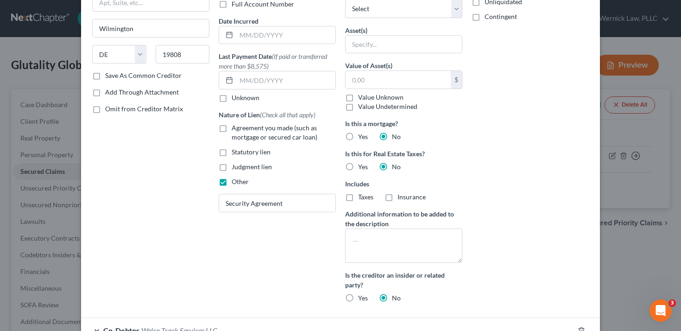
click at [359, 195] on span "Taxes" at bounding box center [365, 197] width 15 height 8
click at [362, 195] on input "Taxes" at bounding box center [365, 195] width 6 height 6
checkbox input "true"
click at [397, 198] on label "Insurance" at bounding box center [411, 196] width 28 height 9
click at [401, 198] on input "Insurance" at bounding box center [404, 195] width 6 height 6
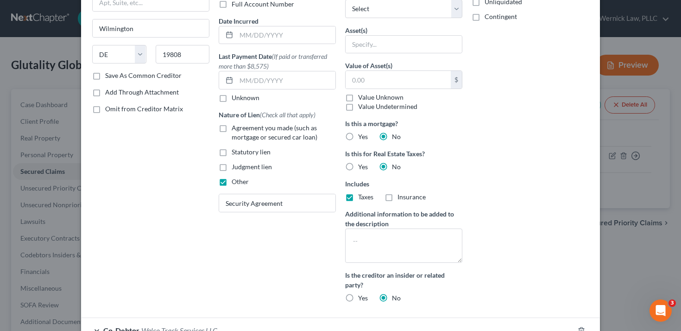
checkbox input "true"
click at [431, 244] on textarea at bounding box center [403, 245] width 117 height 34
paste textarea "nsurance proceeds, membership interests in [PERSON_NAME] Health and Welco Track…"
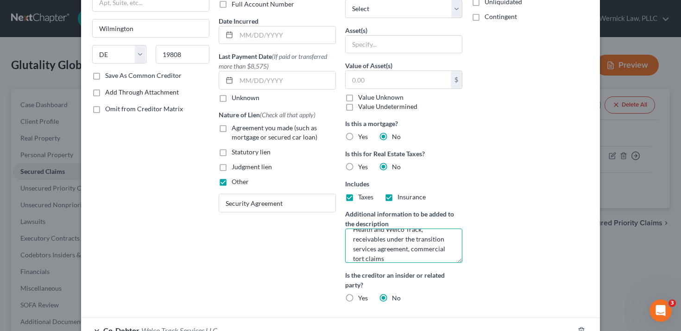
scroll to position [0, 0]
click at [353, 240] on textarea "xnsurance proceeds, membership interests in [PERSON_NAME] Health and Welco Trac…" at bounding box center [403, 245] width 117 height 34
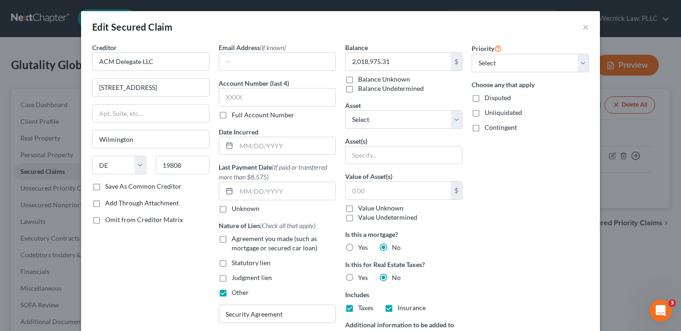
type textarea "Insurance proceeds, membership interests in [PERSON_NAME] Health and Welco Trac…"
click at [421, 130] on div "Balance 2,018,975.31 $ Balance Unknown Balance Undetermined 2,018,975.31 $ Bala…" at bounding box center [403, 232] width 126 height 378
click at [417, 121] on select "Select Other Multiple Assets Management Assurance Policy No. MAP30088926600 iss…" at bounding box center [403, 119] width 117 height 19
click at [345, 110] on select "Select Other Multiple Assets Management Assurance Policy No. MAP30088926600 iss…" at bounding box center [403, 119] width 117 height 19
click at [423, 151] on input "text" at bounding box center [403, 155] width 116 height 18
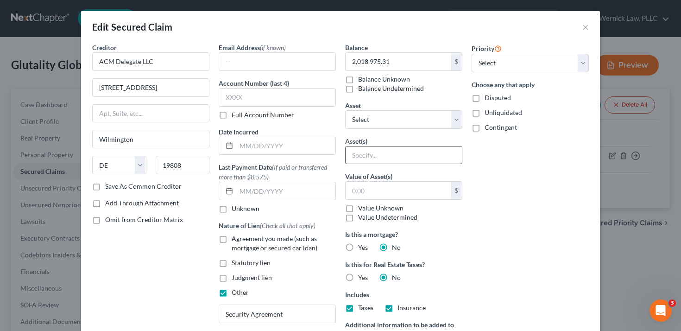
paste input "nsurance proceeds, membership interests in [PERSON_NAME] Health and Welco Track…"
type input "nsurance proceeds, membership interests in [PERSON_NAME] Health and Welco Track…"
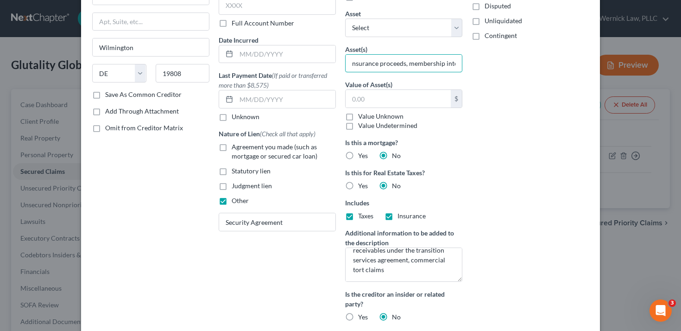
scroll to position [92, 0]
click at [403, 246] on label "Additional information to be added to the description" at bounding box center [403, 236] width 117 height 19
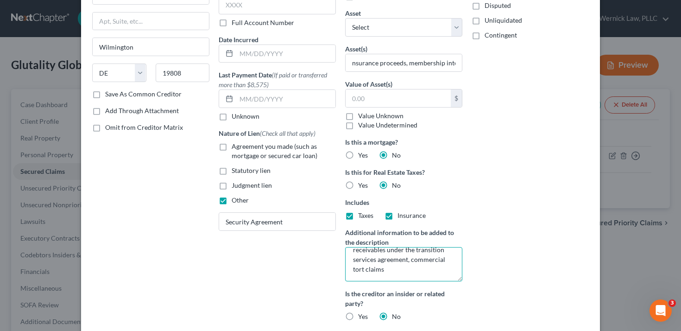
click at [403, 254] on textarea "Insurance proceeds, membership interests in [PERSON_NAME] Health and Welco Trac…" at bounding box center [403, 264] width 117 height 34
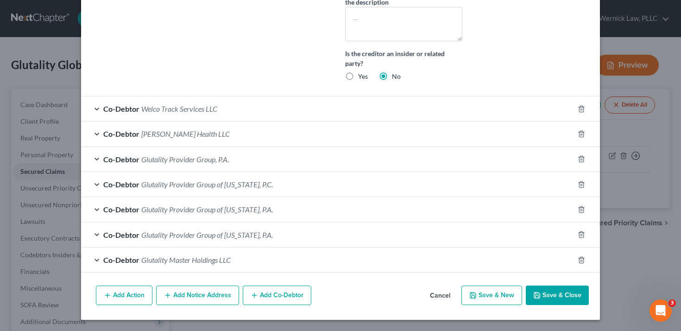
click at [555, 297] on button "Save & Close" at bounding box center [557, 294] width 63 height 19
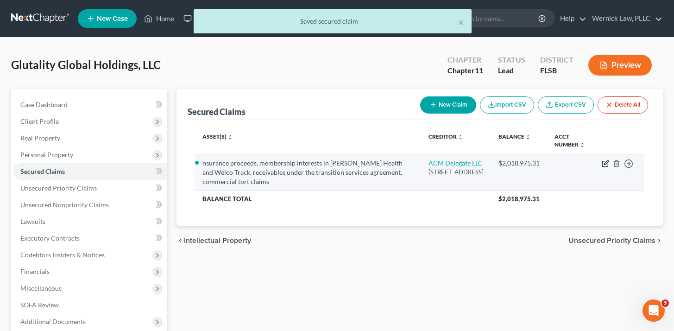
click at [604, 162] on icon "button" at bounding box center [605, 163] width 7 height 7
select select "7"
select select "0"
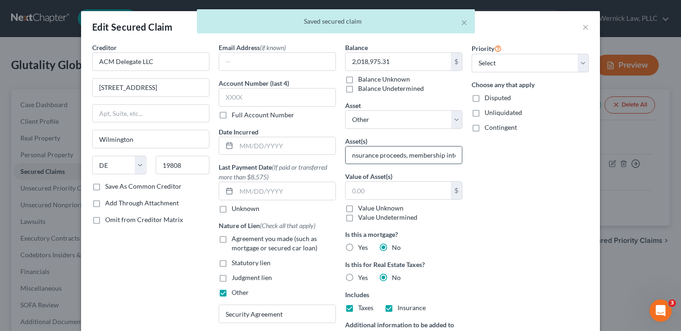
click at [350, 155] on input "nsurance proceeds, membership interests in [PERSON_NAME] Health and Welco Track…" at bounding box center [403, 155] width 116 height 18
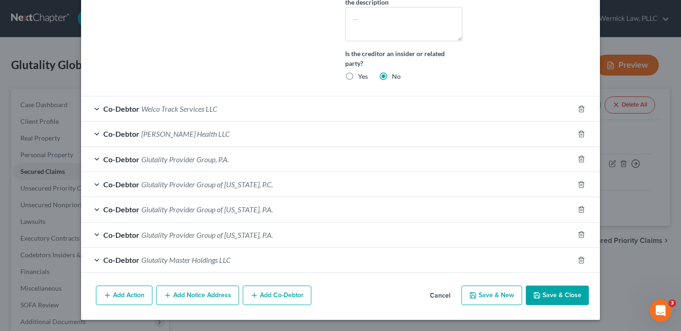
type input "Insurance proceeds, membership interests in [PERSON_NAME] Health and Welco Trac…"
click at [552, 298] on button "Save & Close" at bounding box center [557, 294] width 63 height 19
select select
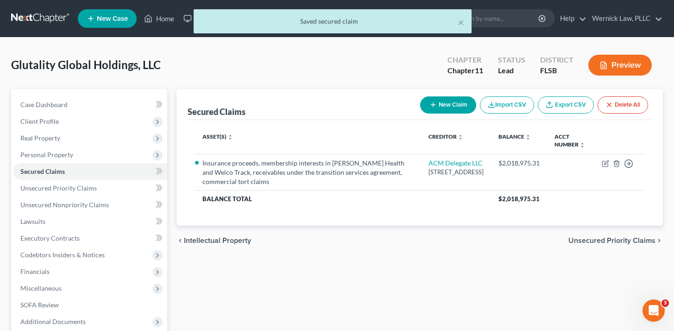
click at [613, 64] on button "Preview" at bounding box center [619, 65] width 63 height 21
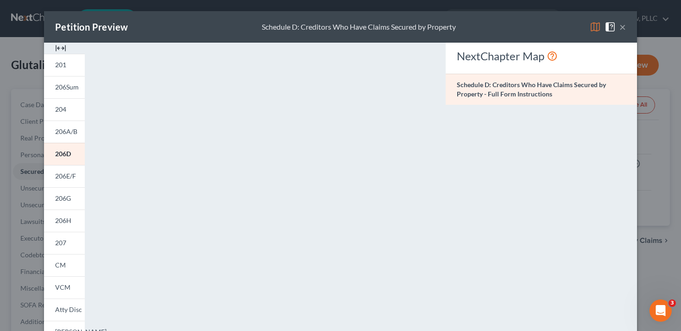
click at [622, 31] on div "Petition Preview Schedule D: Creditors Who Have Claims Secured by Property ×" at bounding box center [340, 26] width 593 height 31
click at [620, 29] on button "×" at bounding box center [622, 26] width 6 height 11
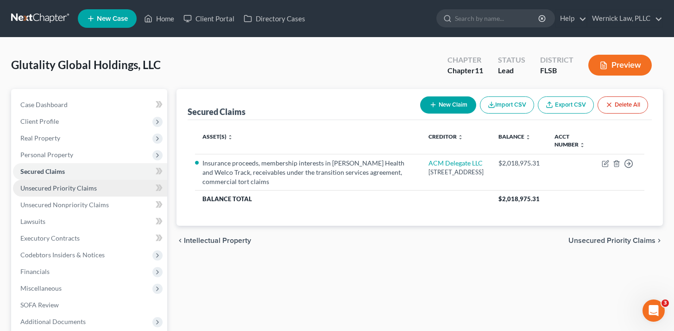
click at [75, 191] on span "Unsecured Priority Claims" at bounding box center [58, 188] width 76 height 8
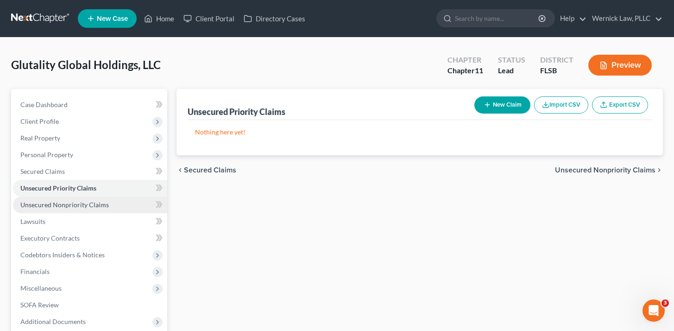
click at [85, 206] on span "Unsecured Nonpriority Claims" at bounding box center [64, 205] width 88 height 8
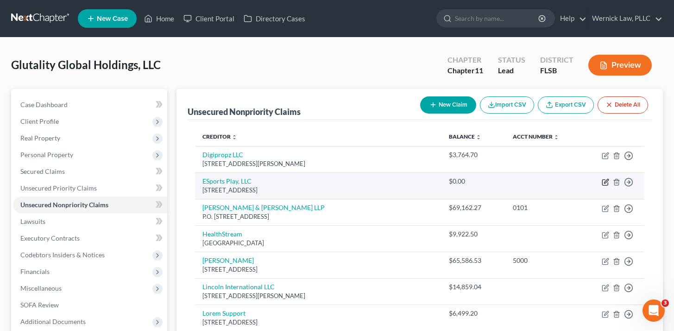
click at [604, 182] on icon "button" at bounding box center [606, 181] width 4 height 4
select select "7"
select select "14"
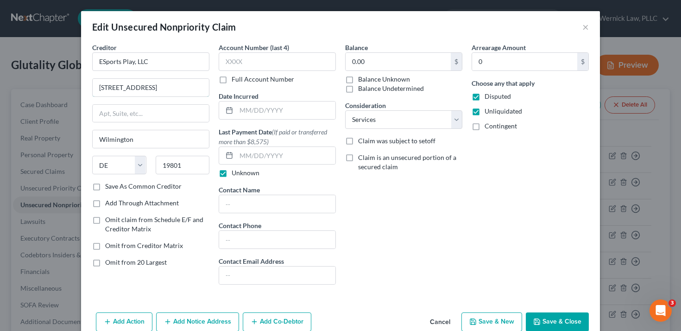
drag, startPoint x: 180, startPoint y: 86, endPoint x: 16, endPoint y: 86, distance: 163.5
click at [16, 86] on div "Edit Unsecured Nonpriority Claim × Creditor * ESports Play, LLC [STREET_ADDRESS…" at bounding box center [340, 165] width 681 height 331
paste input "c/o [PERSON_NAME] [PERSON_NAME] PLLC Counselfor Plaintiff / Sublandlord [STREET…"
type input "c/o [PERSON_NAME] [PERSON_NAME] PLLC Counselfor Plaintiff / Sublandlord [STREET…"
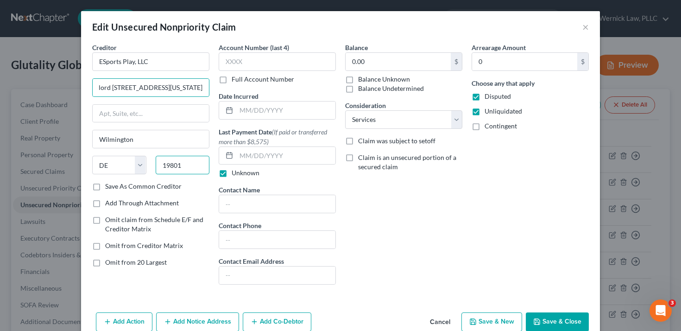
scroll to position [0, 0]
drag, startPoint x: 181, startPoint y: 166, endPoint x: 119, endPoint y: 162, distance: 62.2
click at [119, 162] on div "State [US_STATE] AK AR AZ CA CO CT DE DC [GEOGRAPHIC_DATA] [GEOGRAPHIC_DATA] GU…" at bounding box center [151, 169] width 126 height 26
type input "33137"
click at [122, 103] on div "Creditor * ESports Play, LLC c/o [PERSON_NAME] [PERSON_NAME] PLLC Counselfor Pl…" at bounding box center [150, 112] width 117 height 139
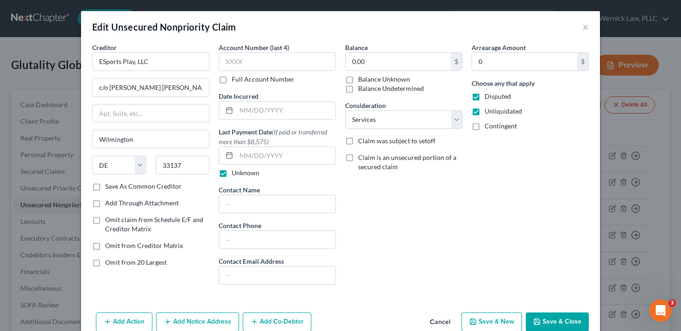
type input "[GEOGRAPHIC_DATA]"
select select "9"
drag, startPoint x: 194, startPoint y: 90, endPoint x: 248, endPoint y: 112, distance: 58.0
click at [248, 112] on div "Creditor * ESports Play, LLC c/o [PERSON_NAME] [PERSON_NAME] PLLC Counselfor Pl…" at bounding box center [341, 167] width 506 height 249
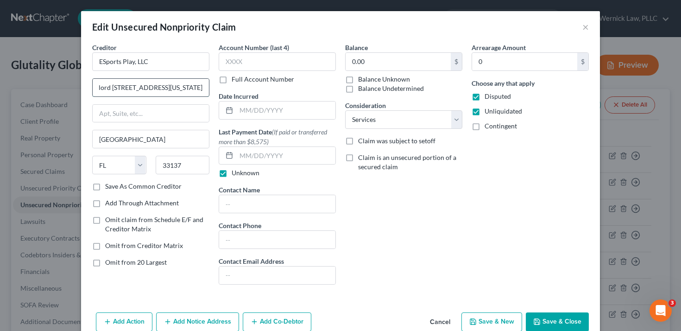
click at [141, 87] on input "c/o [PERSON_NAME] [PERSON_NAME] PLLC Counselfor Plaintiff / Sublandlord [STREET…" at bounding box center [151, 88] width 116 height 18
drag, startPoint x: 140, startPoint y: 87, endPoint x: 255, endPoint y: 88, distance: 114.4
click at [255, 88] on div "Creditor * ESports Play, LLC c/o [PERSON_NAME] [PERSON_NAME] PLLC Counselfor Pl…" at bounding box center [341, 167] width 506 height 249
type input "c/o [PERSON_NAME] [PERSON_NAME] PLLC Counselfor Plaintiff / Sublandlord [STREET…"
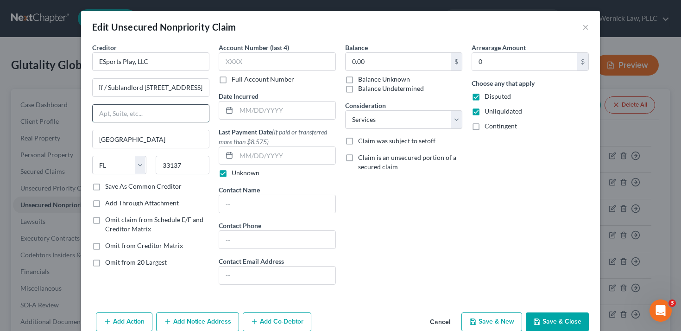
click at [141, 116] on input "text" at bounding box center [151, 114] width 116 height 18
type input "Suite 701"
drag, startPoint x: 157, startPoint y: 88, endPoint x: 270, endPoint y: 100, distance: 113.2
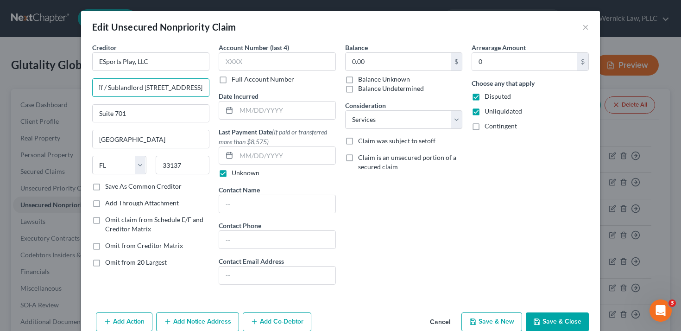
click at [272, 102] on div "Creditor * ESports Play, LLC c/o [PERSON_NAME] [PERSON_NAME] PLLC Counselfor Pl…" at bounding box center [341, 167] width 506 height 249
click at [173, 95] on input "c/o [PERSON_NAME] [PERSON_NAME] PLLC Counselfor Plaintiff / Sublandlord [STREET…" at bounding box center [151, 88] width 116 height 18
drag, startPoint x: 171, startPoint y: 87, endPoint x: 240, endPoint y: 87, distance: 69.5
click at [240, 87] on div "Creditor * ESports Play, LLC c/o [PERSON_NAME] [PERSON_NAME] PLLC Counselfor Pl…" at bounding box center [341, 167] width 506 height 249
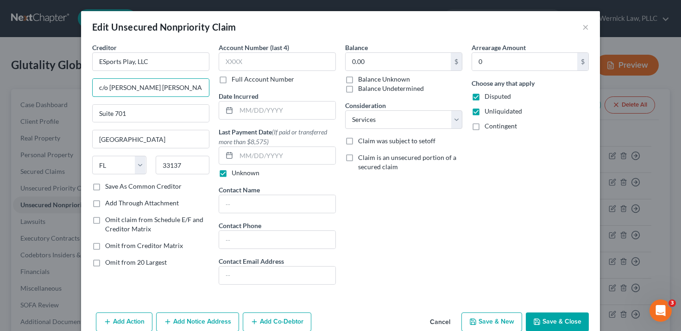
drag, startPoint x: 153, startPoint y: 88, endPoint x: 34, endPoint y: 88, distance: 119.0
click at [34, 88] on div "Edit Unsecured Nonpriority Claim × Creditor * ESports Play, LLC c/o [PERSON_NAM…" at bounding box center [340, 165] width 681 height 331
click at [108, 91] on input "c/o [PERSON_NAME] [PERSON_NAME] PLLC Counselfor Plaintiff / Sublandlord [STREET…" at bounding box center [151, 88] width 116 height 18
click at [119, 89] on input "c/o [PERSON_NAME] [PERSON_NAME] PLLC Counselfor Plaintiff / Sublandlord [STREET…" at bounding box center [151, 88] width 116 height 18
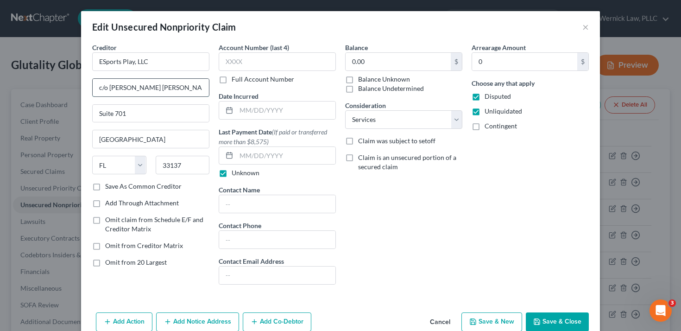
drag, startPoint x: 187, startPoint y: 89, endPoint x: 154, endPoint y: 89, distance: 32.4
click at [154, 89] on input "c/o [PERSON_NAME] [PERSON_NAME] [PERSON_NAME] PLLC Counselfor Plaintiff / Subla…" at bounding box center [151, 88] width 116 height 18
drag, startPoint x: 157, startPoint y: 87, endPoint x: 109, endPoint y: 87, distance: 48.2
click at [109, 87] on input "c/o [PERSON_NAME] [PERSON_NAME] PLLC Counselfor Plaintiff / Sublandlord [STREET…" at bounding box center [151, 88] width 116 height 18
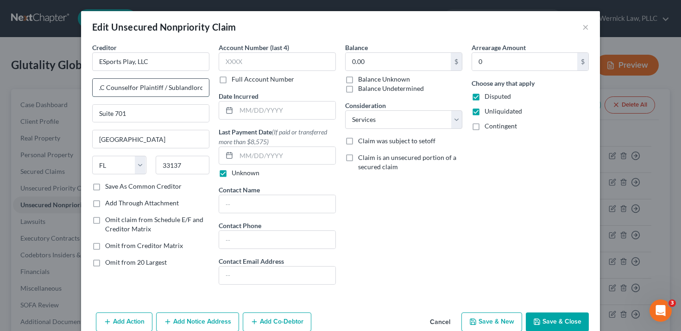
click at [119, 87] on input "c/o [PERSON_NAME] [PERSON_NAME] PLLC Counselfor Plaintiff / Sublandlord [STREET…" at bounding box center [151, 88] width 116 height 18
click at [178, 85] on input "c/o [PERSON_NAME] [PERSON_NAME] PLLC Counsel for Plaintiff / Sublandlord [STREE…" at bounding box center [151, 88] width 116 height 18
click at [189, 91] on input "c/o [PERSON_NAME] [PERSON_NAME] PLLC Counsel for Plaintiff / Sublandlord [STREE…" at bounding box center [151, 88] width 116 height 18
click at [129, 88] on input "c/o [PERSON_NAME] [PERSON_NAME] PLLC Counsel for Plaintiff / Sublandlord [STREE…" at bounding box center [151, 88] width 116 height 18
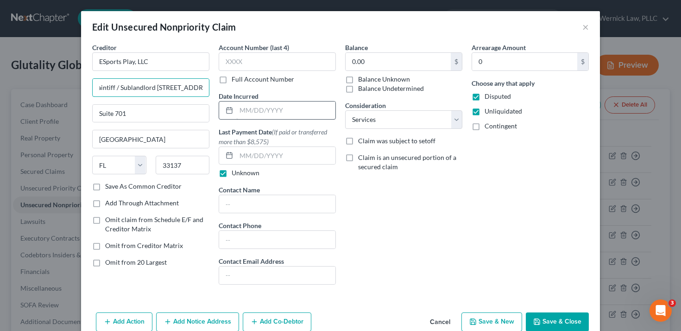
drag, startPoint x: 142, startPoint y: 88, endPoint x: 257, endPoint y: 106, distance: 117.2
click at [257, 106] on div "Creditor * ESports Play, LLC c/o [PERSON_NAME] [PERSON_NAME] PLLC Counsel for P…" at bounding box center [341, 167] width 506 height 249
type input "c/o [PERSON_NAME] [PERSON_NAME] PLLC Counsel for Plaintiff / Sublandlord [STREE…"
click at [93, 110] on input "Suite 701" at bounding box center [151, 114] width 116 height 18
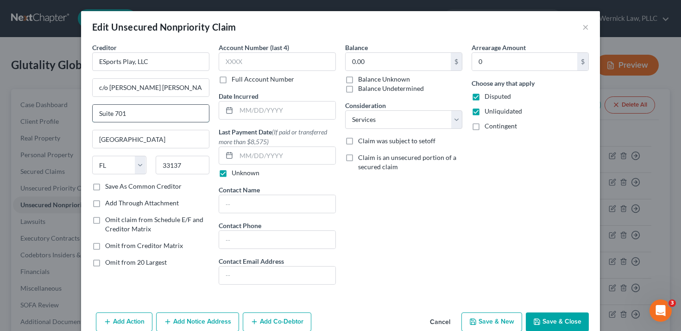
paste input "[STREET_ADDRESS]"
type input "[STREET_ADDRESS]"
drag, startPoint x: 196, startPoint y: 90, endPoint x: 235, endPoint y: 99, distance: 40.3
click at [235, 99] on div "Creditor * ESports Play, LLC c/o [PERSON_NAME] [PERSON_NAME] PLLC Counsel for P…" at bounding box center [341, 167] width 506 height 249
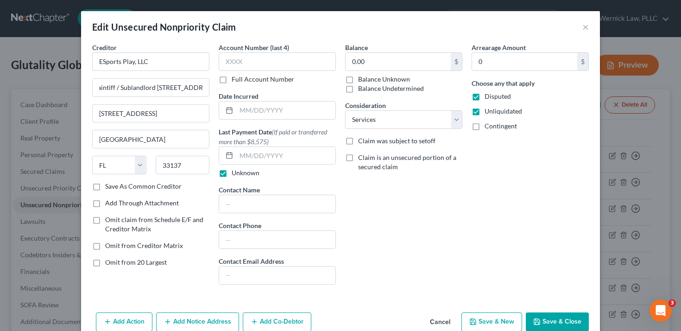
click at [182, 76] on div "Creditor * ESports Play, LLC c/o [PERSON_NAME] [PERSON_NAME] PLLC Counsel for P…" at bounding box center [150, 112] width 117 height 139
drag, startPoint x: 177, startPoint y: 86, endPoint x: 290, endPoint y: 110, distance: 115.4
click at [290, 110] on div "Creditor * ESports Play, LLC c/o [PERSON_NAME] [PERSON_NAME] PLLC Counsel for P…" at bounding box center [341, 167] width 506 height 249
click at [157, 90] on input "c/o [PERSON_NAME] [PERSON_NAME] PLLC Counsel for Plaintiff / Sublandlord [STREE…" at bounding box center [151, 88] width 116 height 18
drag, startPoint x: 142, startPoint y: 87, endPoint x: 277, endPoint y: 90, distance: 135.2
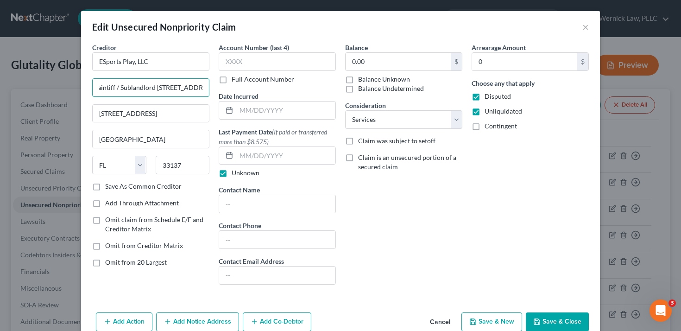
click at [277, 90] on div "Creditor * ESports Play, LLC c/o [PERSON_NAME] [PERSON_NAME] PLLC Counsel for P…" at bounding box center [341, 167] width 506 height 249
click at [165, 87] on input "c/o [PERSON_NAME] [PERSON_NAME] PLLC Counsel for Plaintiff / Sublandlord" at bounding box center [151, 88] width 116 height 18
click at [164, 89] on input "c/o [PERSON_NAME] [PERSON_NAME] PLLC Counsel for Plaintiff/Sublandlord" at bounding box center [151, 88] width 116 height 18
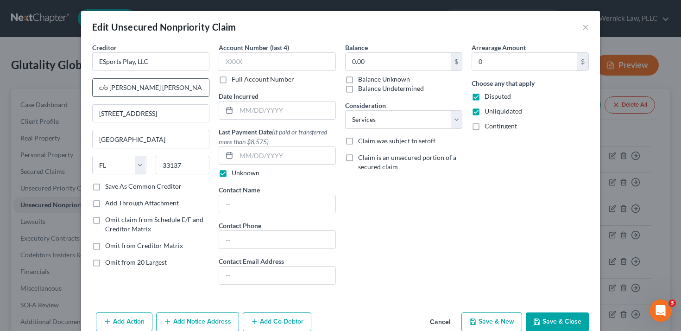
click at [164, 89] on input "c/o [PERSON_NAME] [PERSON_NAME] PLLC Counsel for Plaintiff/Sublandlord" at bounding box center [151, 88] width 116 height 18
type input "c/o [PERSON_NAME] [PERSON_NAME] PLLC Counsel for Plaintiff/Sublandlord"
click at [556, 318] on button "Save & Close" at bounding box center [557, 321] width 63 height 19
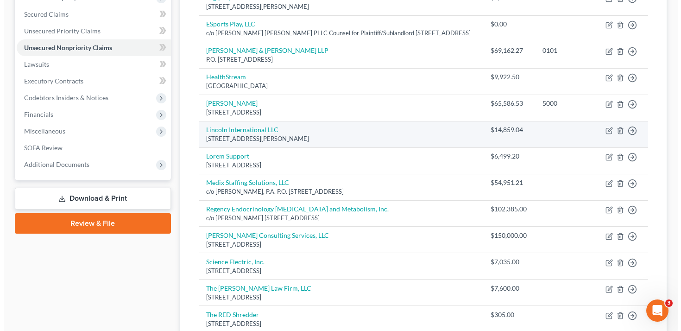
scroll to position [159, 0]
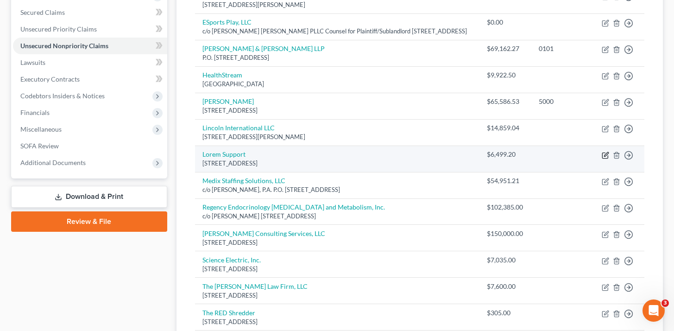
click at [604, 159] on icon "button" at bounding box center [605, 154] width 7 height 7
select select "9"
select select "14"
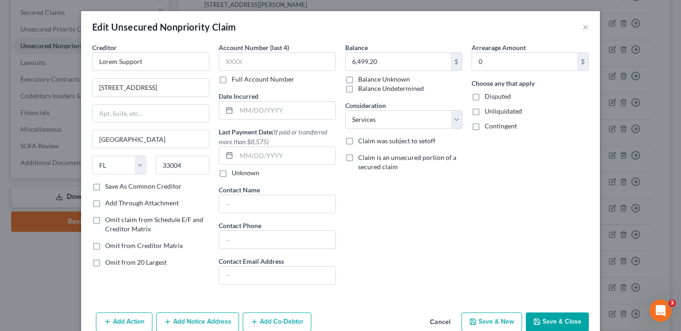
click at [493, 91] on div "Choose any that apply Disputed Unliquidated Contingent" at bounding box center [529, 104] width 117 height 52
click at [493, 94] on span "Disputed" at bounding box center [497, 96] width 26 height 8
click at [493, 94] on input "Disputed" at bounding box center [491, 95] width 6 height 6
checkbox input "true"
drag, startPoint x: 176, startPoint y: 91, endPoint x: 42, endPoint y: 91, distance: 134.3
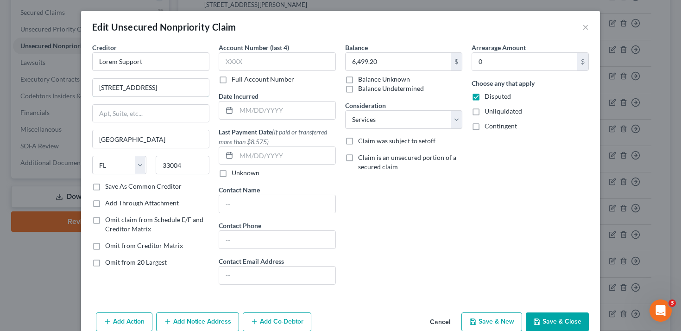
click at [42, 91] on div "Edit Unsecured Nonpriority Claim × Creditor * Lorem Support [STREET_ADDRESS] [G…" at bounding box center [340, 165] width 681 height 331
paste input "c/[PERSON_NAME] & [PERSON_NAME], LLC [STREET_ADDRESS]"
type input "c/[PERSON_NAME] & [PERSON_NAME], LLC [STREET_ADDRESS]"
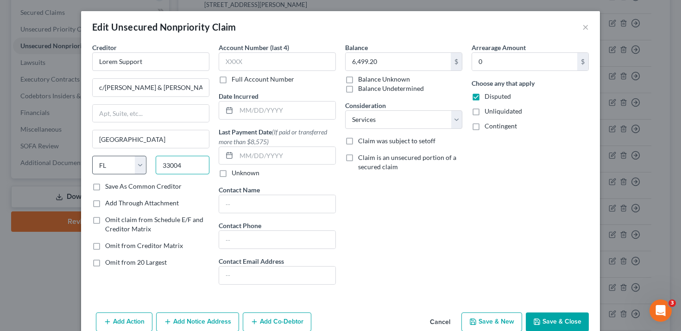
drag, startPoint x: 178, startPoint y: 167, endPoint x: 141, endPoint y: 166, distance: 37.0
click at [142, 167] on div "State [US_STATE] AK AR AZ CA CO CT DE DC [GEOGRAPHIC_DATA] [GEOGRAPHIC_DATA] GU…" at bounding box center [151, 169] width 126 height 26
type input "76092"
click at [154, 130] on input "[GEOGRAPHIC_DATA]" at bounding box center [151, 139] width 116 height 18
type input "Southlake"
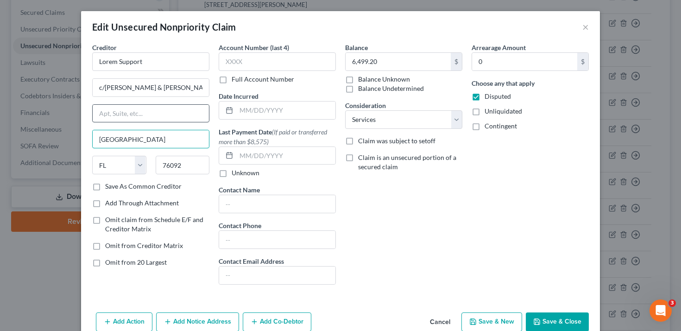
select select "45"
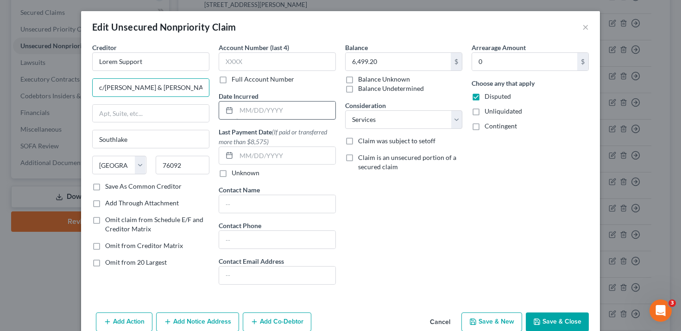
scroll to position [0, 88]
drag, startPoint x: 183, startPoint y: 87, endPoint x: 279, endPoint y: 116, distance: 99.8
click at [279, 116] on div "Creditor * Lorem Support c/[PERSON_NAME] & [PERSON_NAME], LLC [STREET_ADDRESS] …" at bounding box center [341, 167] width 506 height 249
click at [140, 88] on input "c/[PERSON_NAME] & [PERSON_NAME], LLC [STREET_ADDRESS]" at bounding box center [151, 88] width 116 height 18
drag, startPoint x: 140, startPoint y: 88, endPoint x: 307, endPoint y: 108, distance: 168.4
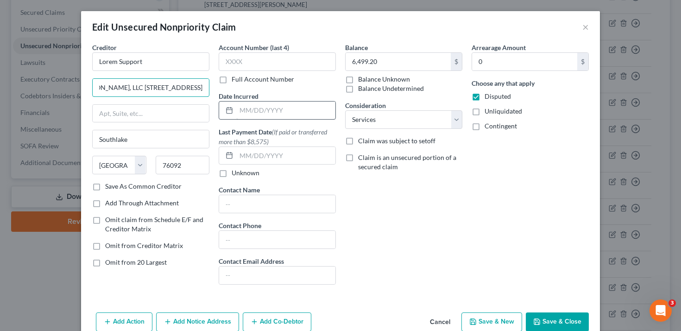
click at [307, 108] on div "Creditor * Lorem Support c/[PERSON_NAME] & [PERSON_NAME], LLC [STREET_ADDRESS] …" at bounding box center [341, 167] width 506 height 249
drag, startPoint x: 132, startPoint y: 89, endPoint x: 226, endPoint y: 81, distance: 94.3
click at [226, 82] on div "Creditor * Lorem Support c/[PERSON_NAME] & [PERSON_NAME], LLC [STREET_ADDRESS] …" at bounding box center [341, 167] width 506 height 249
click at [145, 89] on input "c/[PERSON_NAME] & [PERSON_NAME], LLC [STREET_ADDRESS]" at bounding box center [151, 88] width 116 height 18
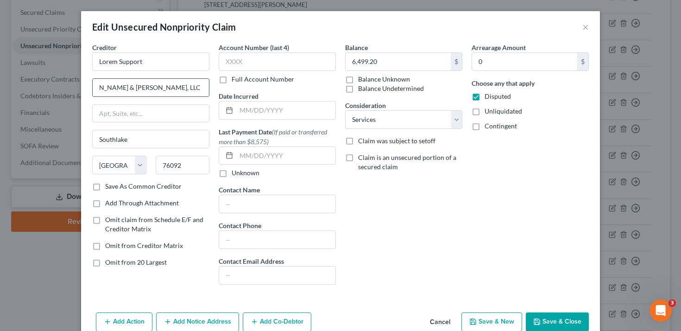
drag, startPoint x: 133, startPoint y: 86, endPoint x: 200, endPoint y: 86, distance: 66.7
click at [200, 86] on input "c/[PERSON_NAME] & [PERSON_NAME], LLC [STREET_ADDRESS]" at bounding box center [151, 88] width 116 height 18
type input "c/[PERSON_NAME] & [PERSON_NAME], LLC [STREET_ADDRESS]"
click at [171, 103] on div "Creditor * Lorem Support c/[PERSON_NAME] & [PERSON_NAME], LLC [STREET_ADDRESS][…" at bounding box center [150, 112] width 117 height 139
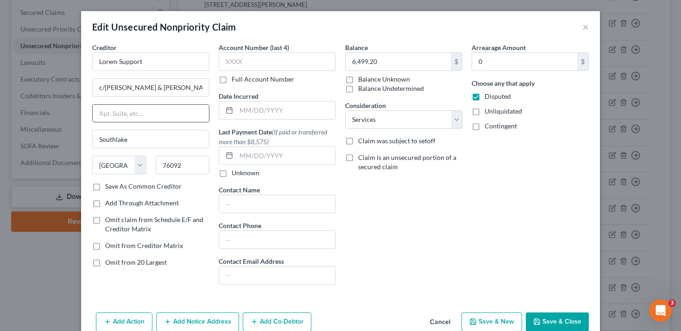
click at [173, 112] on input "text" at bounding box center [151, 114] width 116 height 18
paste input "[STREET_ADDRESS]"
click at [138, 114] on input "[STREET_ADDRESS]" at bounding box center [151, 114] width 116 height 18
drag, startPoint x: 144, startPoint y: 114, endPoint x: 189, endPoint y: 113, distance: 45.4
click at [189, 114] on input "[STREET_ADDRESS]" at bounding box center [151, 114] width 116 height 18
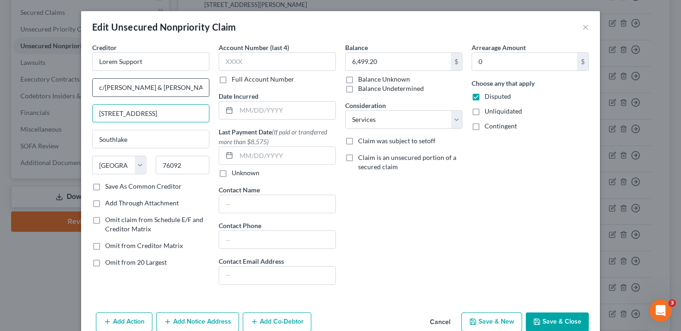
type input "[STREET_ADDRESS]"
drag, startPoint x: 160, startPoint y: 88, endPoint x: 234, endPoint y: 84, distance: 73.7
click at [232, 88] on div "Creditor * Lorem Support c/[PERSON_NAME] & [PERSON_NAME], LLC [STREET_ADDRESS][…" at bounding box center [341, 167] width 506 height 249
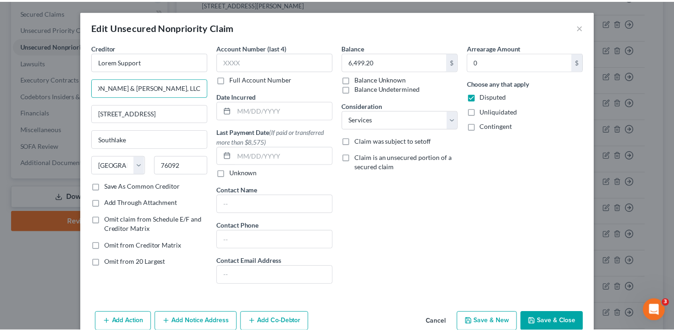
scroll to position [0, 0]
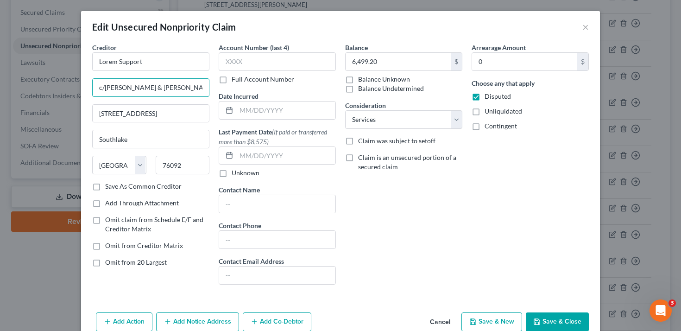
type input "c/[PERSON_NAME] & [PERSON_NAME], LLC"
click at [544, 328] on button "Save & Close" at bounding box center [557, 321] width 63 height 19
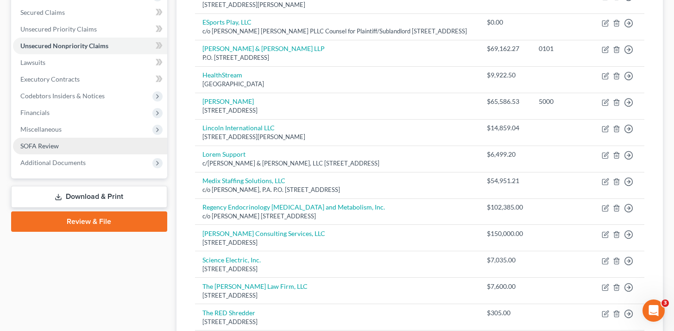
click at [68, 148] on link "SOFA Review" at bounding box center [90, 146] width 154 height 17
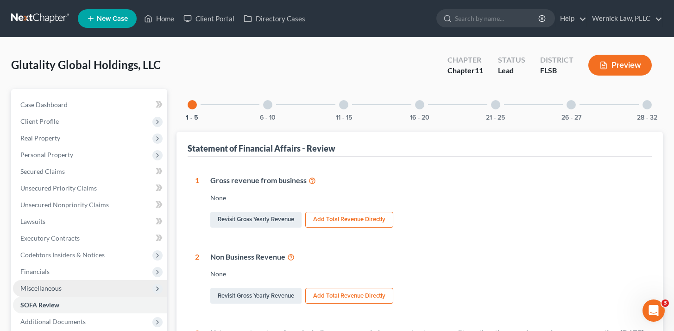
scroll to position [69, 0]
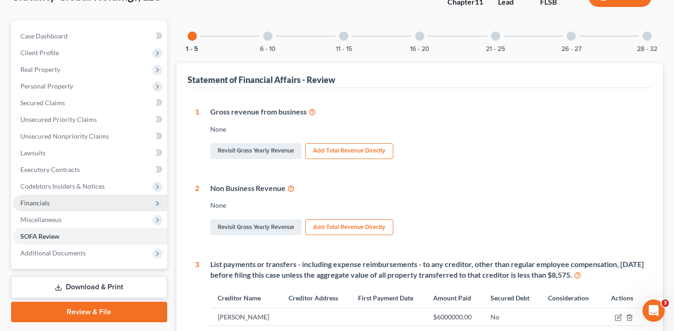
click at [97, 203] on span "Financials" at bounding box center [90, 202] width 154 height 17
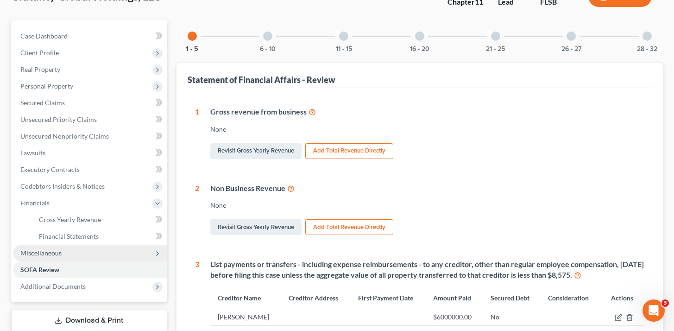
click at [91, 258] on span "Miscellaneous" at bounding box center [90, 253] width 154 height 17
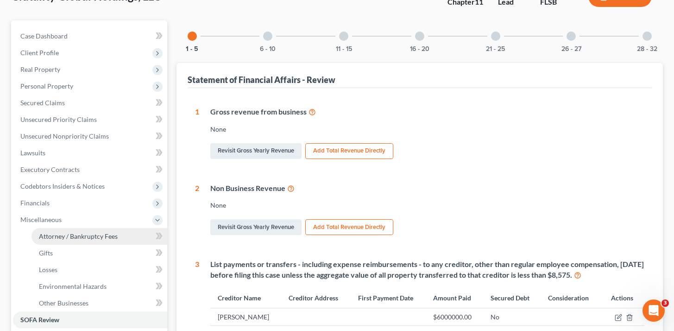
click at [88, 238] on span "Attorney / Bankruptcy Fees" at bounding box center [78, 236] width 79 height 8
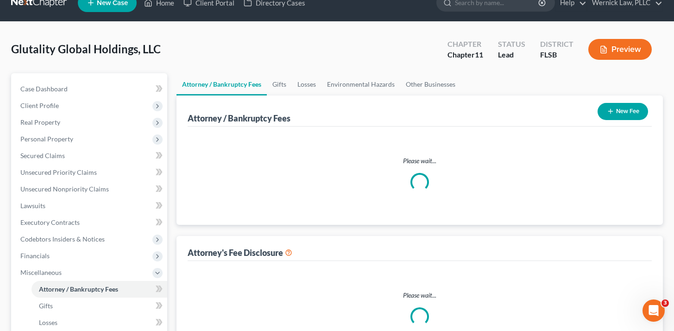
select select "3"
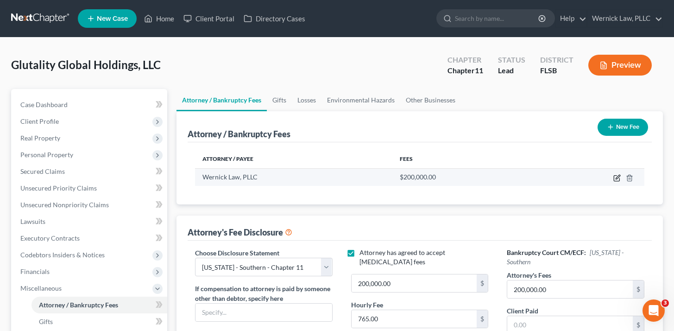
click at [618, 180] on icon "button" at bounding box center [616, 177] width 7 height 7
select select "9"
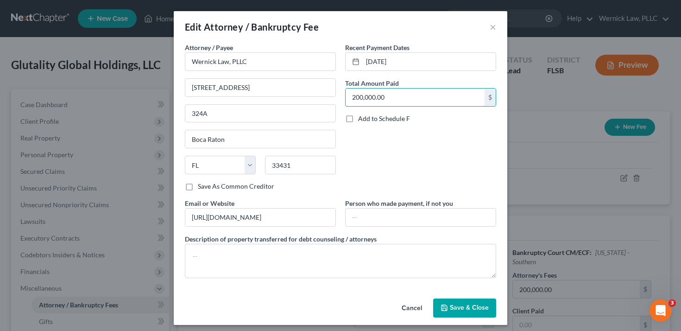
drag, startPoint x: 358, startPoint y: 98, endPoint x: 335, endPoint y: 98, distance: 23.2
click at [335, 98] on div "Attorney / Payee * Wernick Law, PLLC [STREET_ADDRESS] Boca Raton State [US_STAT…" at bounding box center [340, 164] width 320 height 243
drag, startPoint x: 400, startPoint y: 87, endPoint x: 363, endPoint y: 109, distance: 42.8
click at [363, 109] on div "Recent Payment Dates [DATE] Total Amount Paid 000.00 $ Add to Schedule F" at bounding box center [420, 121] width 160 height 156
click at [394, 88] on input "000.00" at bounding box center [414, 97] width 139 height 18
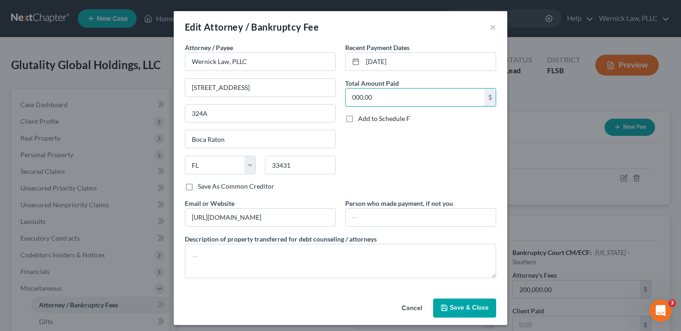
drag, startPoint x: 391, startPoint y: 100, endPoint x: 334, endPoint y: 98, distance: 56.5
click at [334, 98] on div "Attorney / Payee * Wernick Law, PLLC [STREET_ADDRESS] Boca Raton State [US_STAT…" at bounding box center [340, 164] width 320 height 243
type input "175,000.00"
click at [445, 305] on button "Save & Close" at bounding box center [464, 307] width 63 height 19
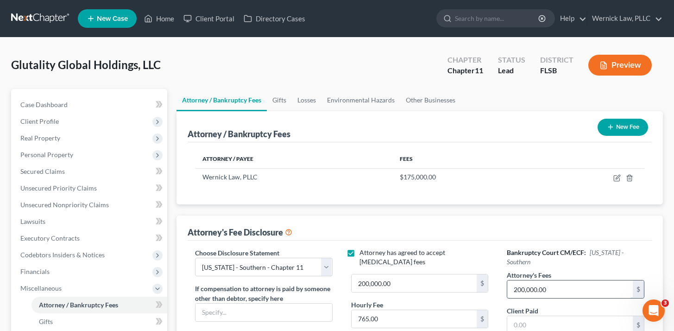
click at [518, 282] on input "200,000.00" at bounding box center [569, 289] width 125 height 18
click at [525, 280] on input "200,000.00" at bounding box center [569, 289] width 125 height 18
type input "175,000.00"
click at [503, 232] on div "Attorney's Fee Disclosure" at bounding box center [420, 227] width 464 height 25
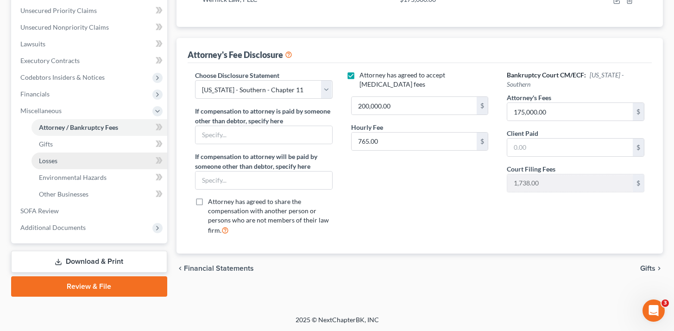
click at [119, 158] on link "Losses" at bounding box center [99, 160] width 136 height 17
